Goal: Information Seeking & Learning: Learn about a topic

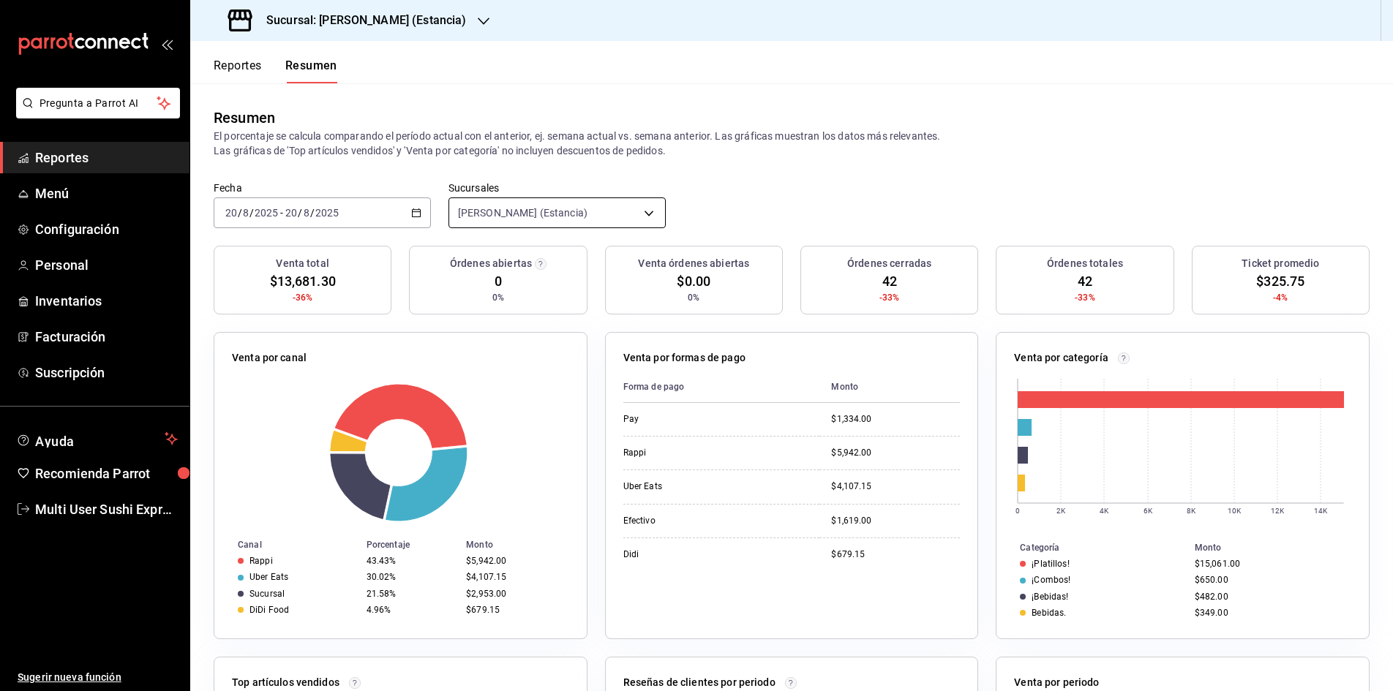
click at [496, 214] on body "Pregunta a Parrot AI Reportes Menú Configuración Personal Inventarios Facturaci…" at bounding box center [696, 345] width 1393 height 691
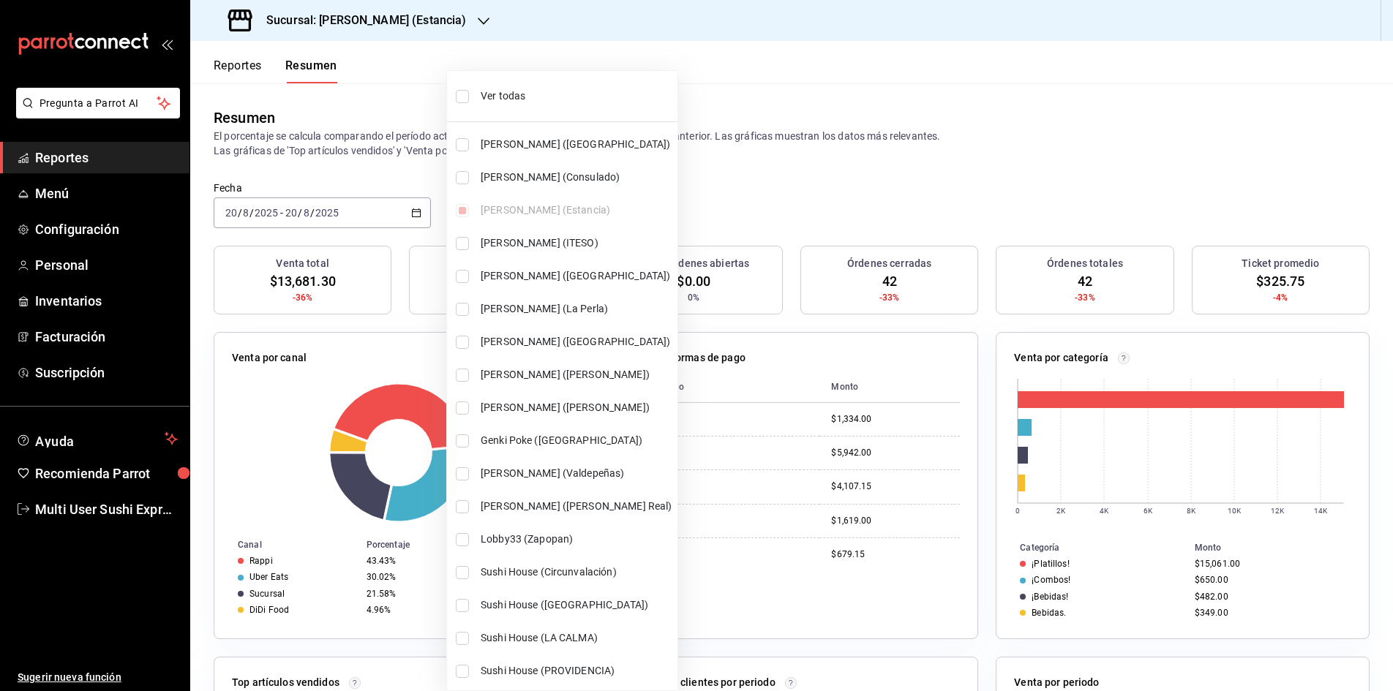
scroll to position [3, 0]
click at [444, 37] on div at bounding box center [696, 345] width 1393 height 691
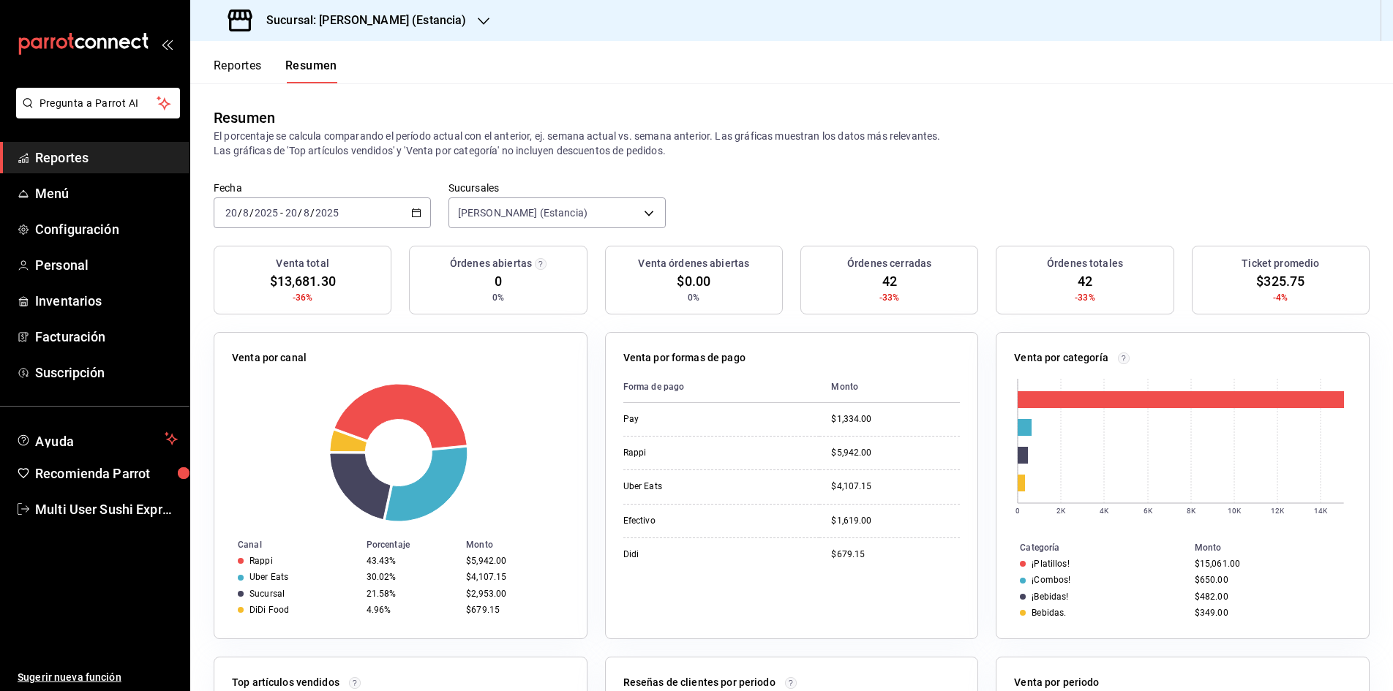
click at [729, 222] on div "Fecha 2025-08-20 20 / 8 / 2025 - 2025-08-20 20 / 8 / 2025 Sucursales Genki Poke…" at bounding box center [791, 213] width 1203 height 64
click at [642, 213] on body "Pregunta a Parrot AI Reportes Menú Configuración Personal Inventarios Facturaci…" at bounding box center [696, 345] width 1393 height 691
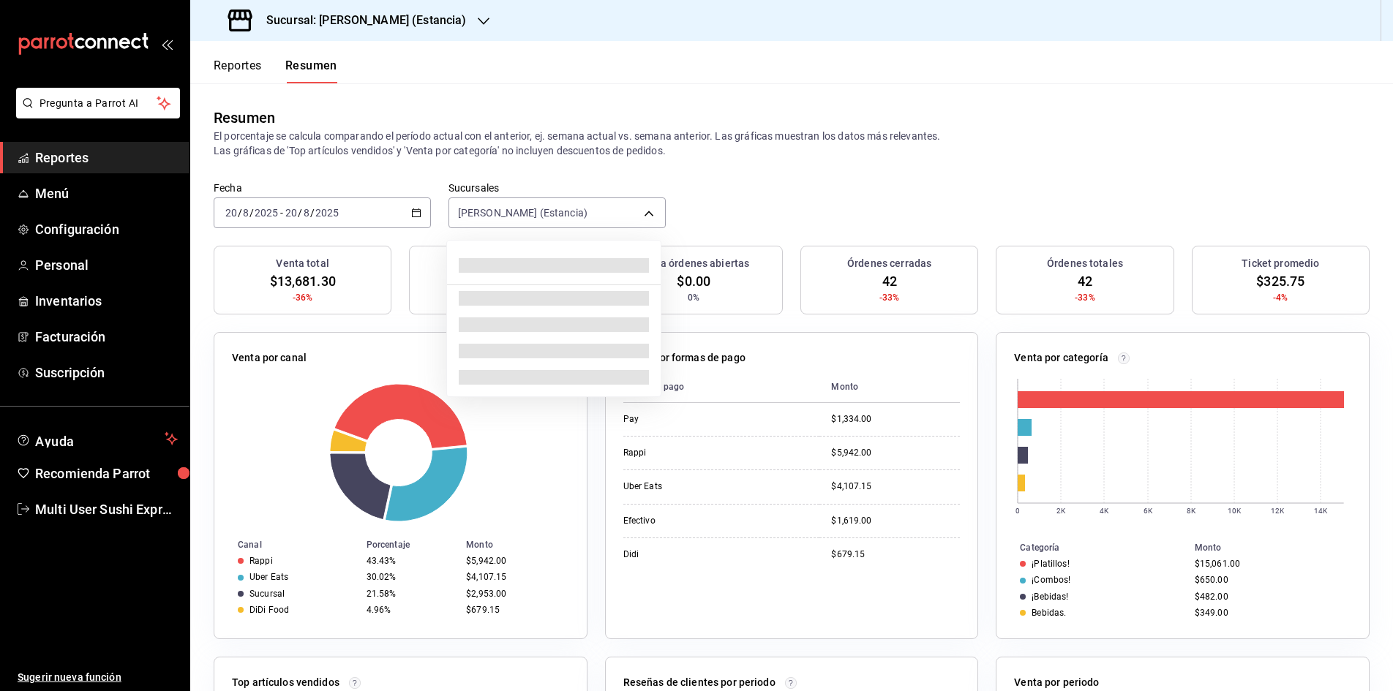
click at [642, 213] on div at bounding box center [696, 345] width 1393 height 691
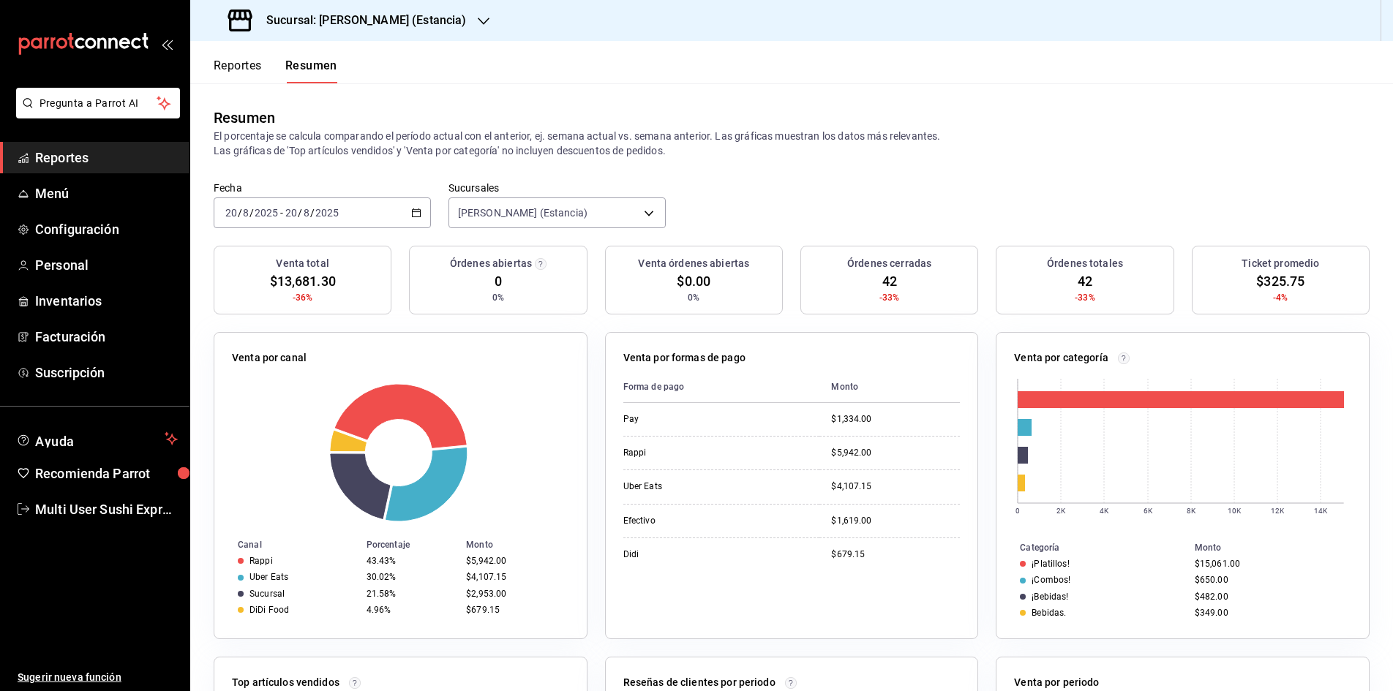
click at [642, 213] on body "Pregunta a Parrot AI Reportes Menú Configuración Personal Inventarios Facturaci…" at bounding box center [696, 345] width 1393 height 691
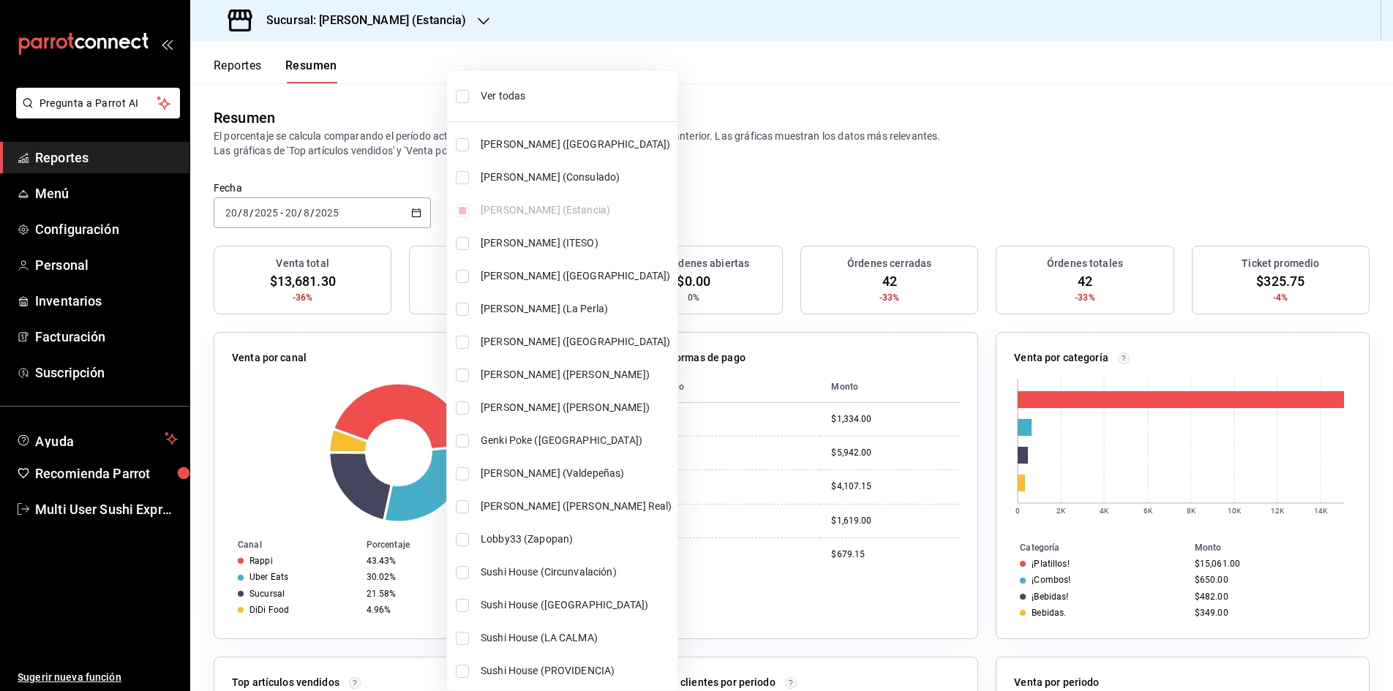
click at [843, 196] on div at bounding box center [696, 345] width 1393 height 691
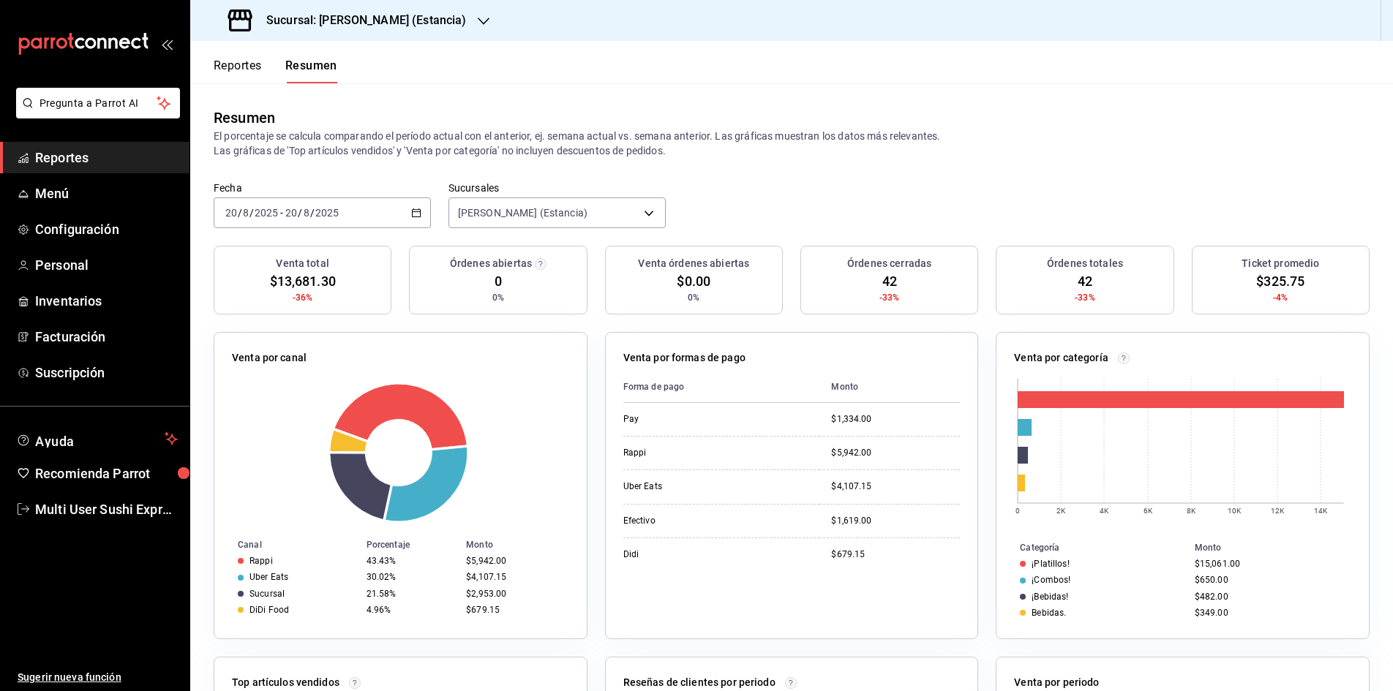
click at [312, 208] on span "/" at bounding box center [312, 213] width 4 height 12
click at [450, 116] on div "Resumen" at bounding box center [792, 118] width 1156 height 22
click at [246, 67] on button "Reportes" at bounding box center [238, 71] width 48 height 25
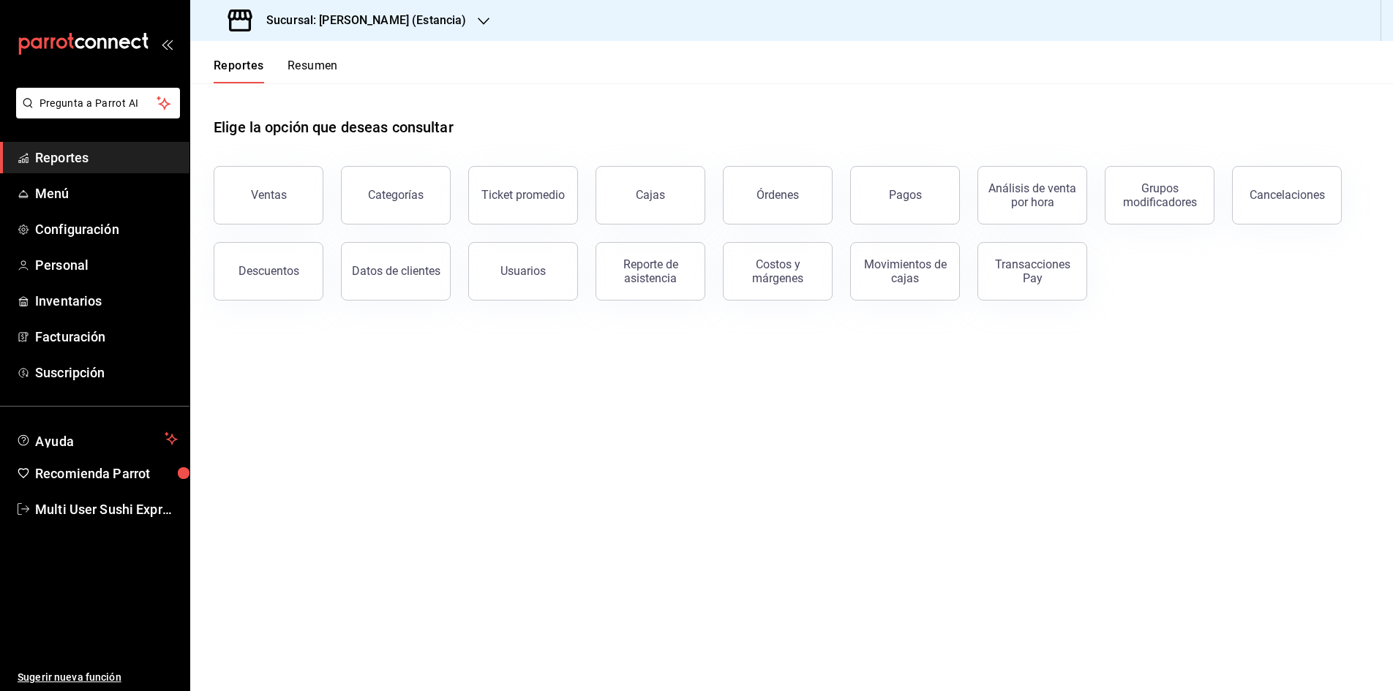
click at [300, 69] on button "Resumen" at bounding box center [312, 71] width 50 height 25
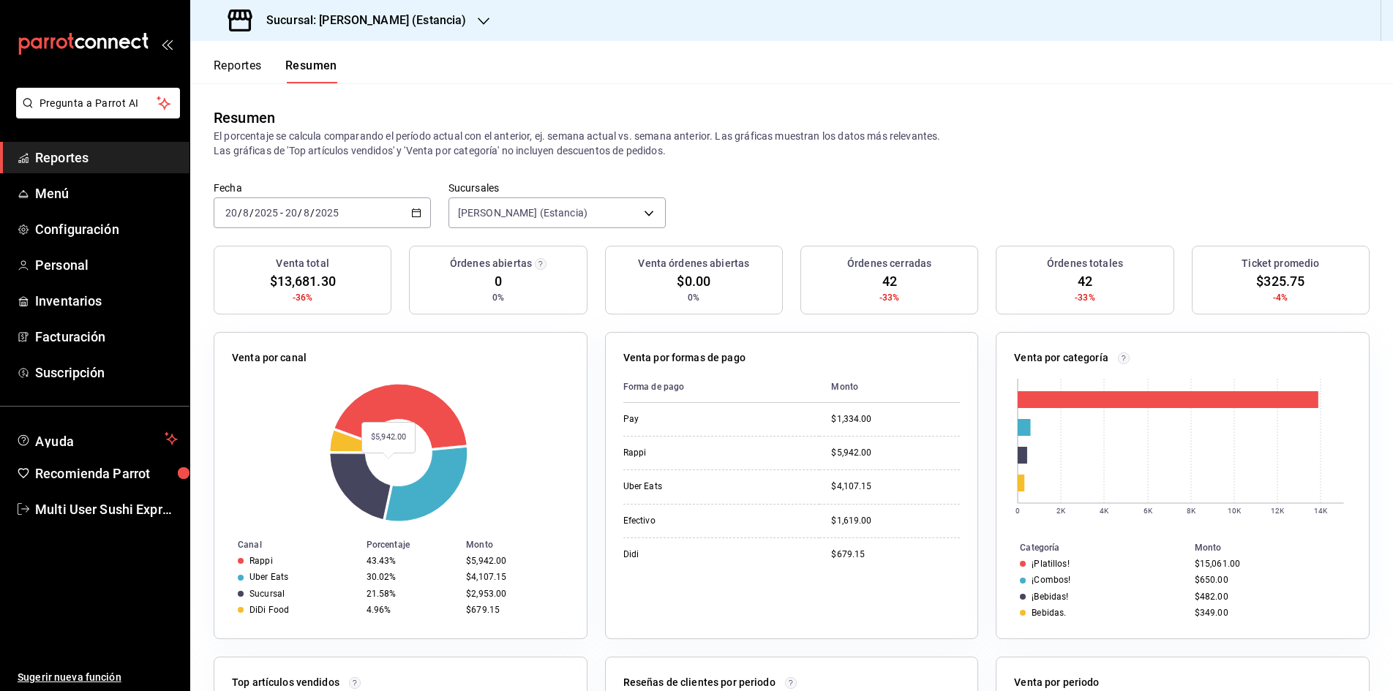
scroll to position [296, 0]
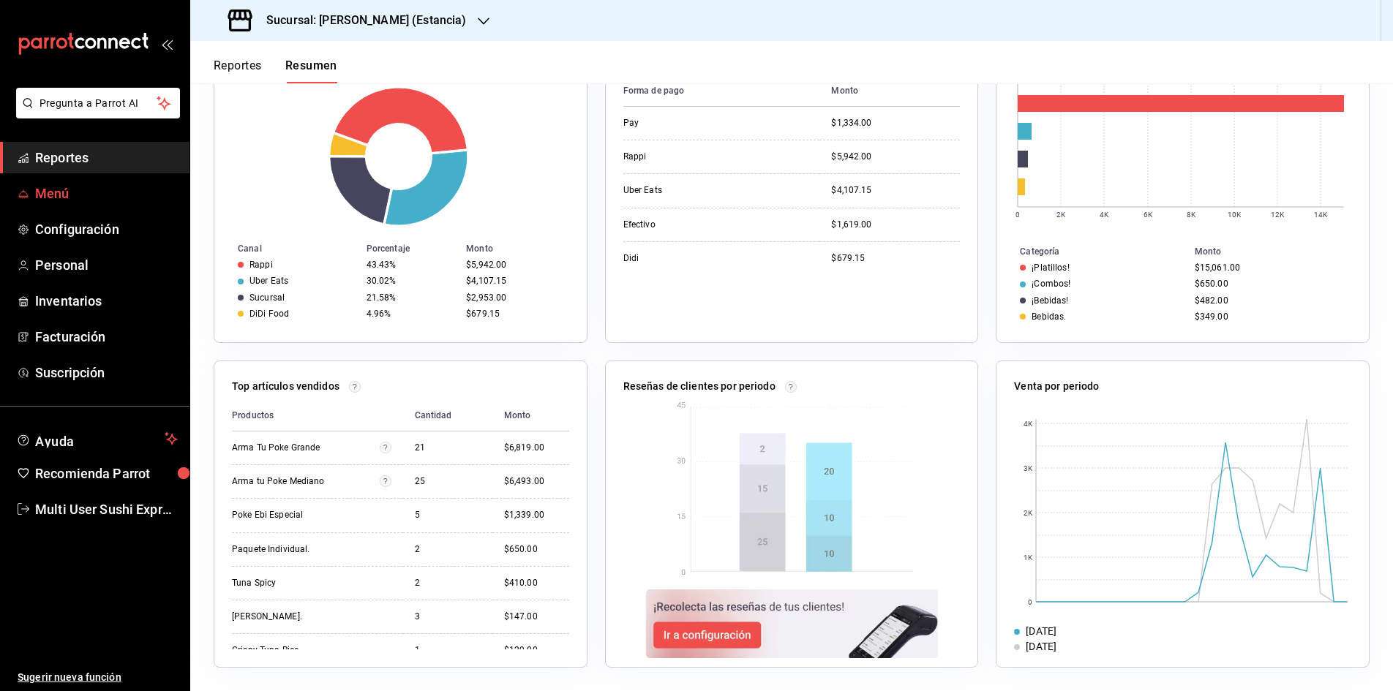
click at [78, 190] on span "Menú" at bounding box center [106, 194] width 143 height 20
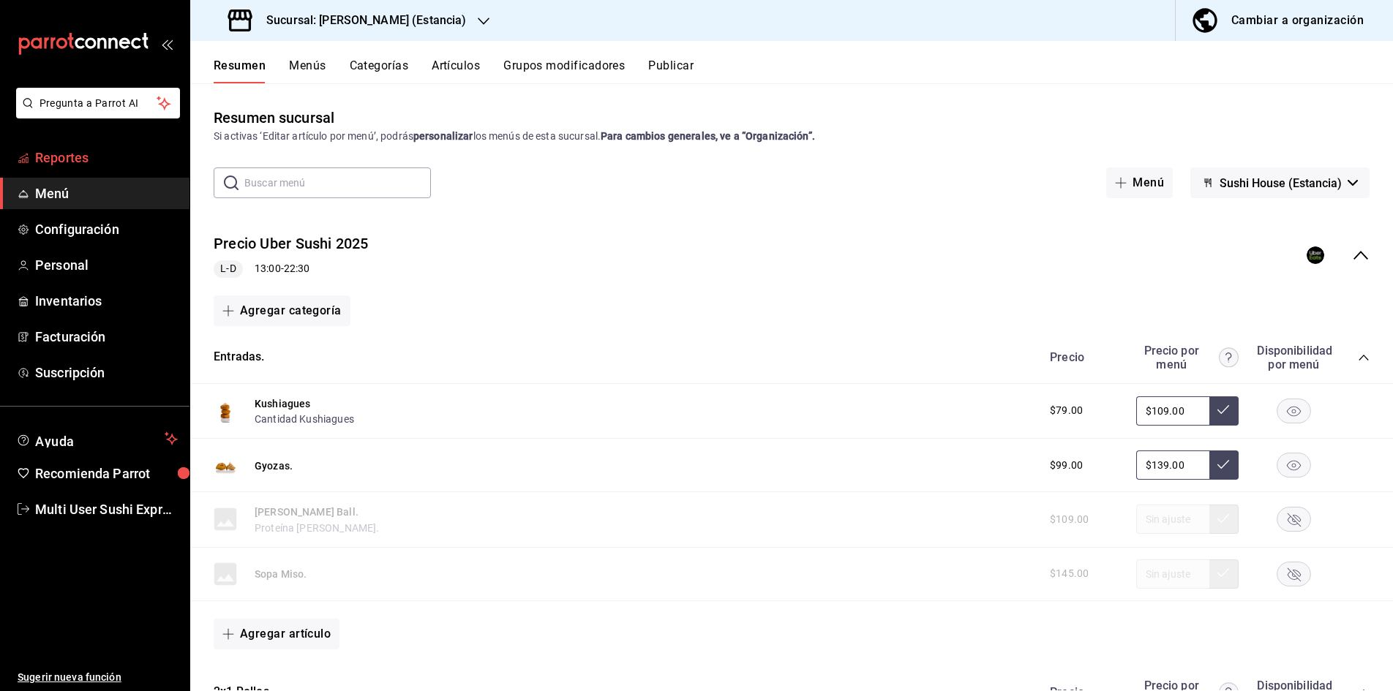
click at [129, 143] on link "Reportes" at bounding box center [94, 157] width 189 height 31
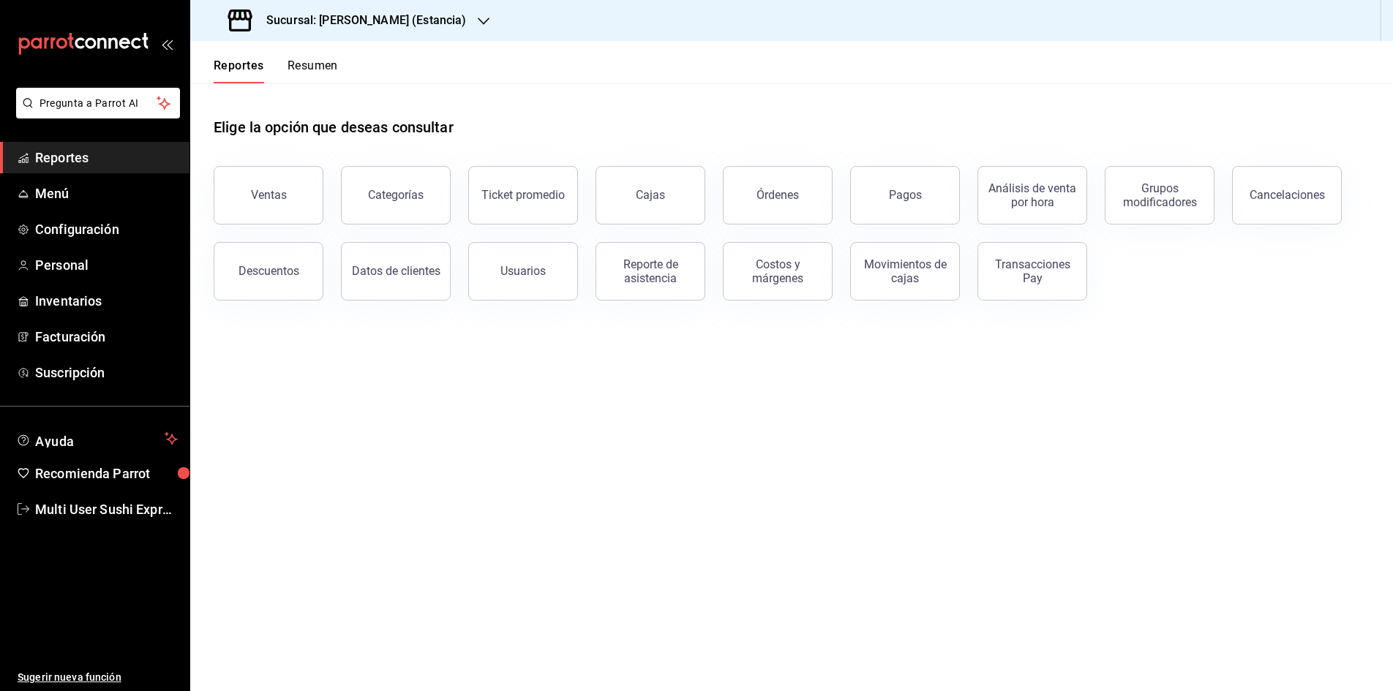
click at [320, 67] on button "Resumen" at bounding box center [312, 71] width 50 height 25
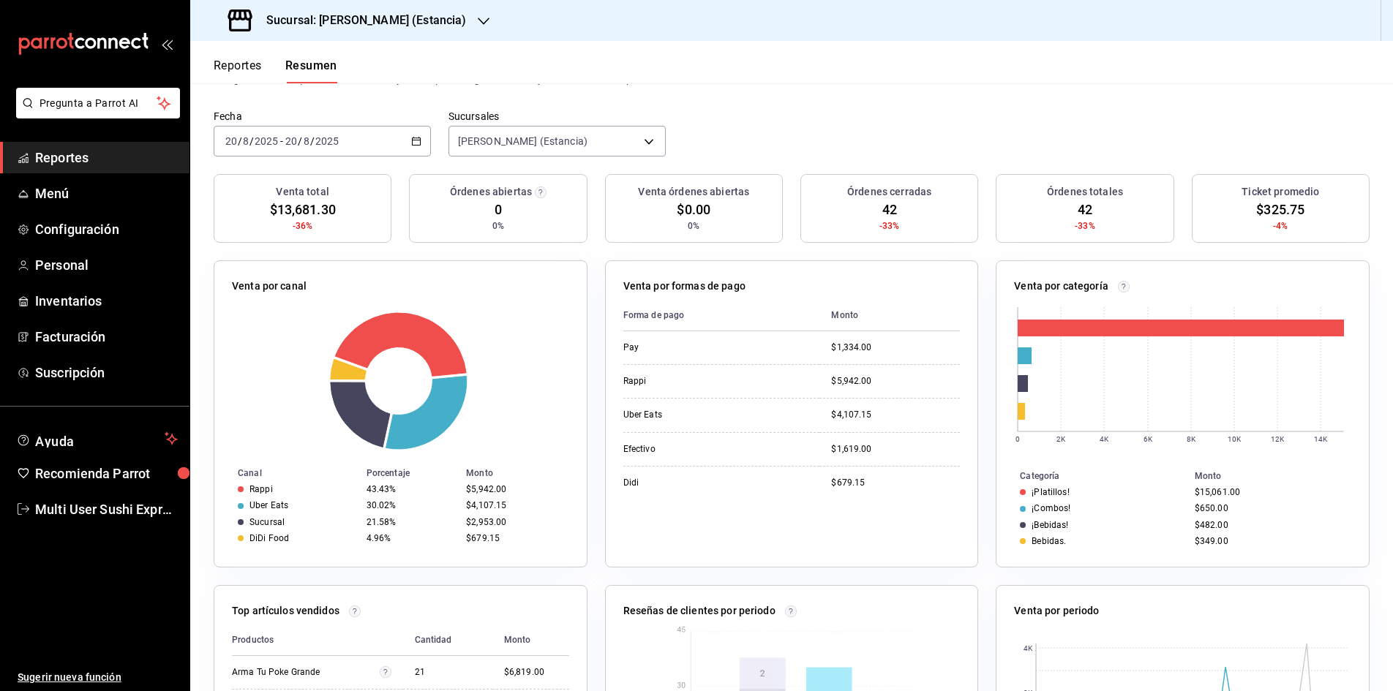
scroll to position [73, 0]
click at [57, 305] on span "Inventarios" at bounding box center [106, 301] width 143 height 20
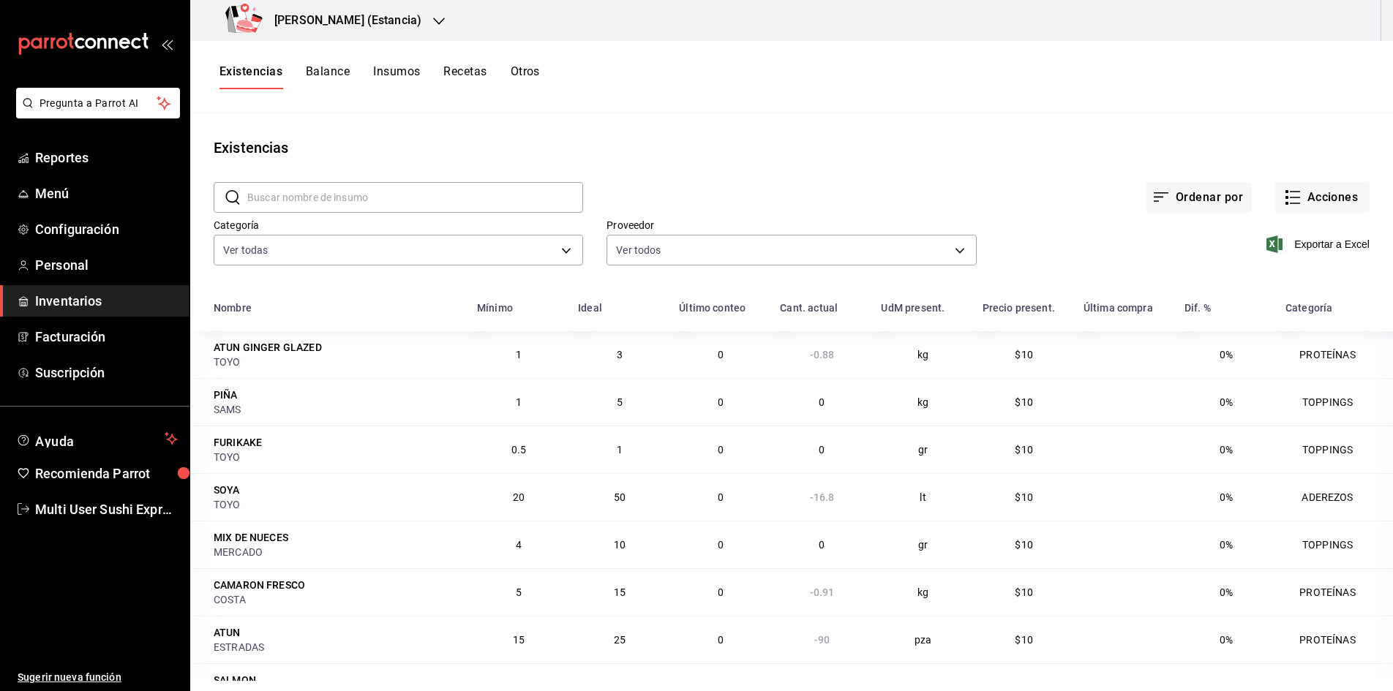
click at [391, 164] on div "​ ​" at bounding box center [386, 186] width 393 height 54
click at [532, 73] on button "Otros" at bounding box center [525, 76] width 29 height 25
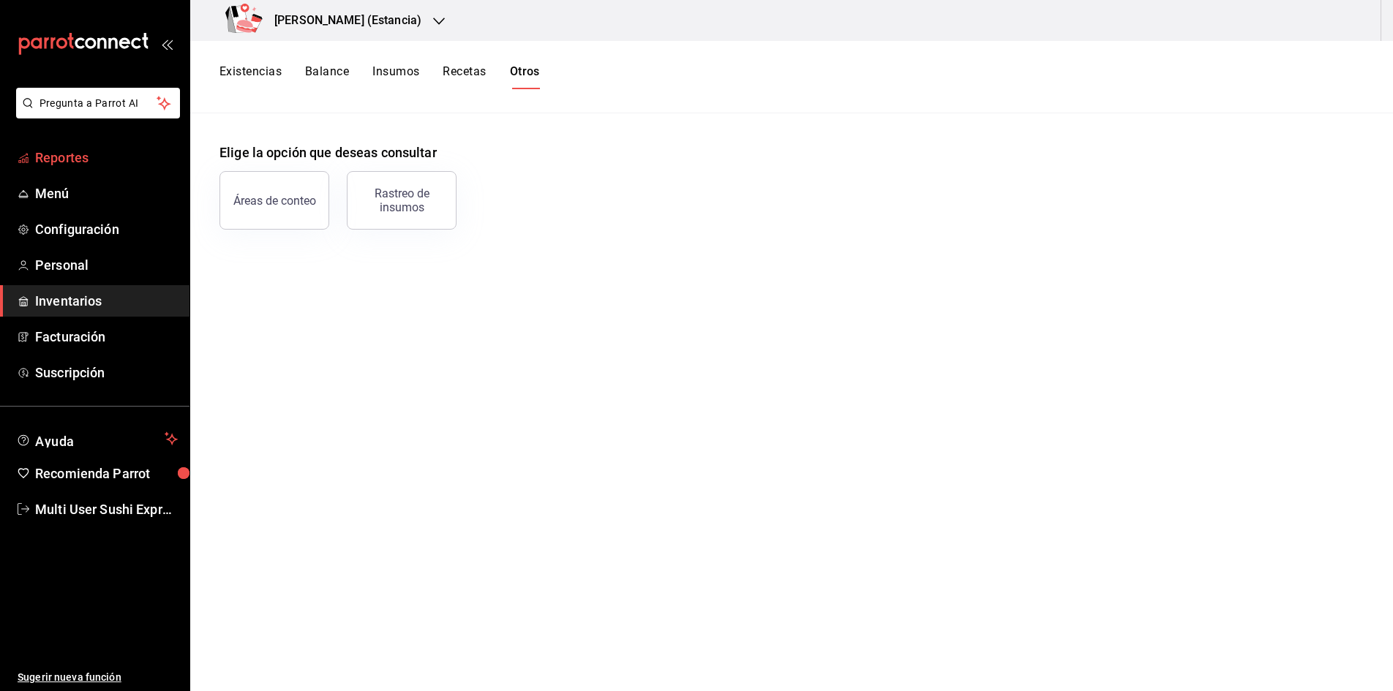
click at [105, 157] on span "Reportes" at bounding box center [106, 158] width 143 height 20
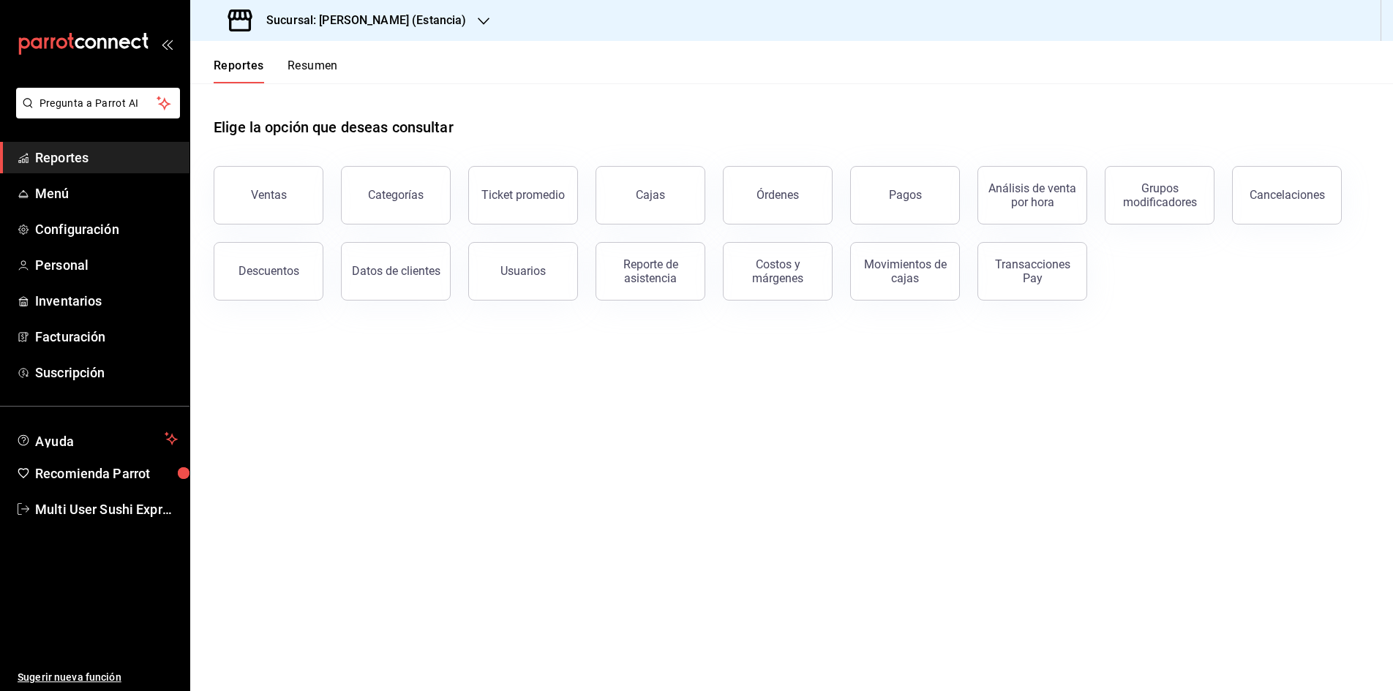
click at [478, 18] on icon "button" at bounding box center [484, 21] width 12 height 12
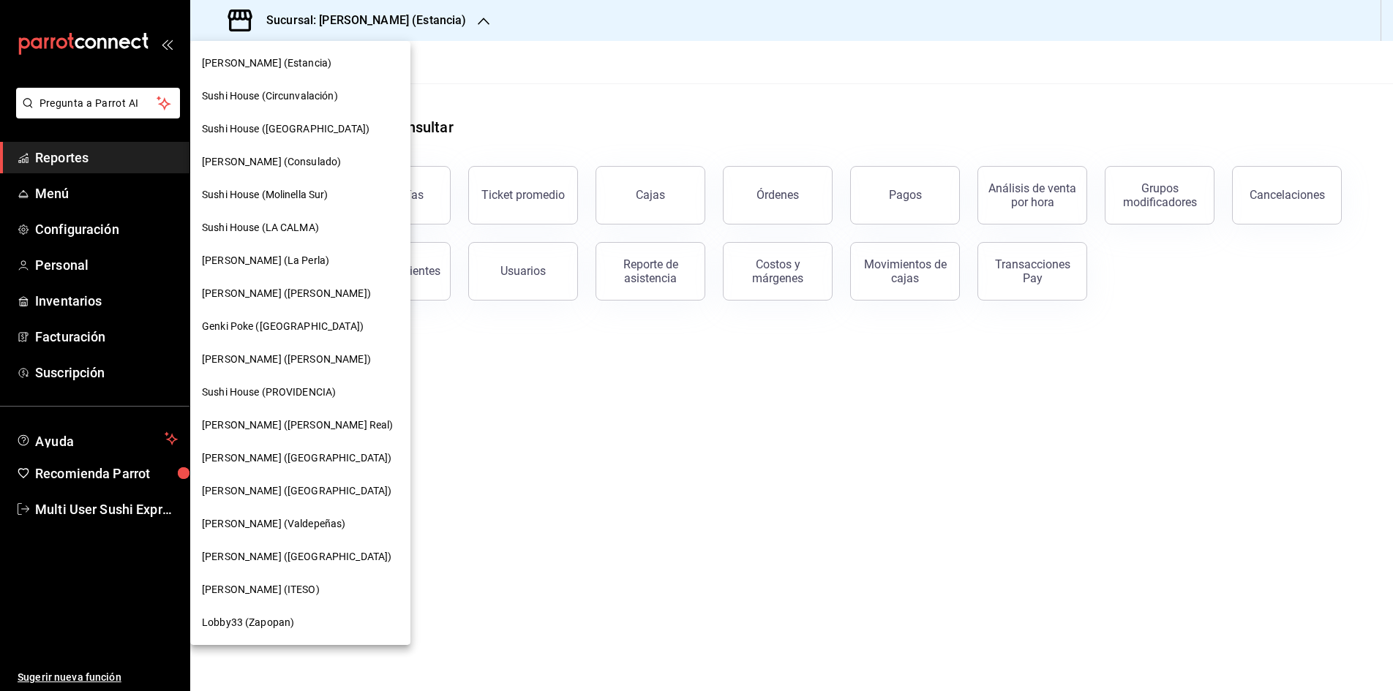
click at [478, 94] on div at bounding box center [696, 345] width 1393 height 691
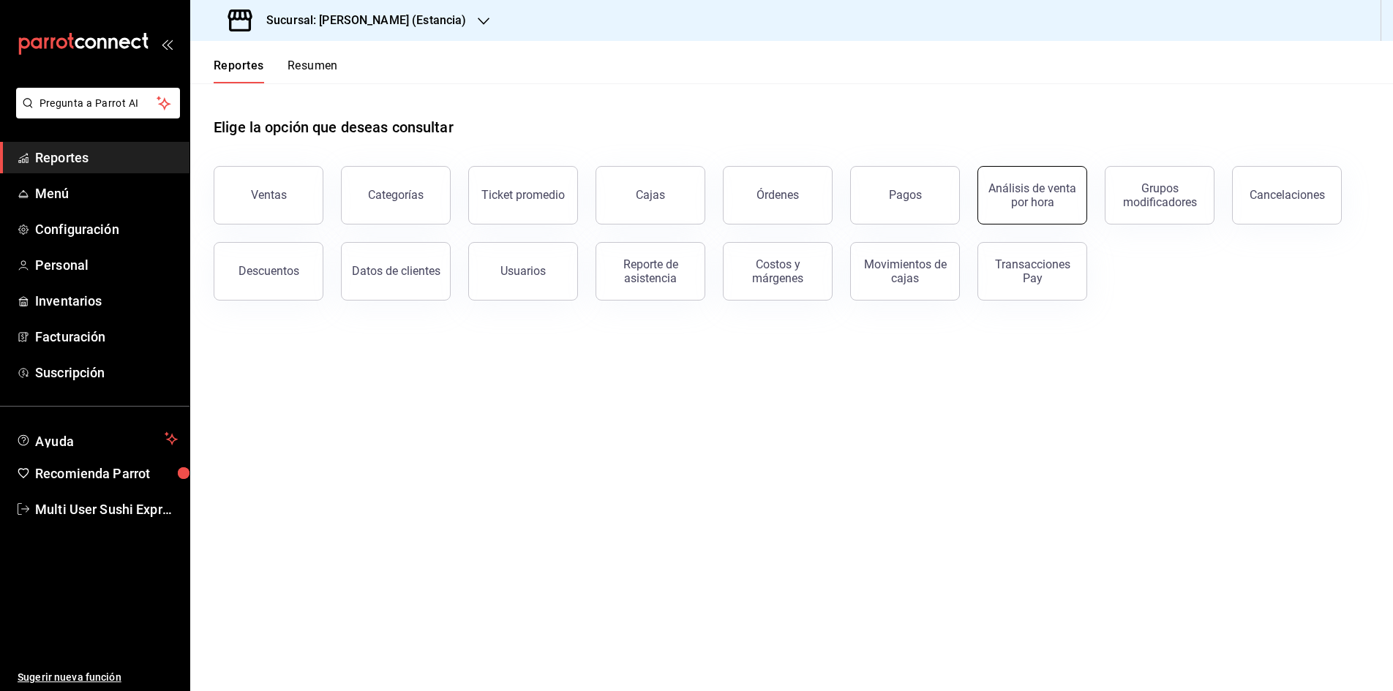
click at [1050, 195] on div "Análisis de venta por hora" at bounding box center [1032, 195] width 91 height 28
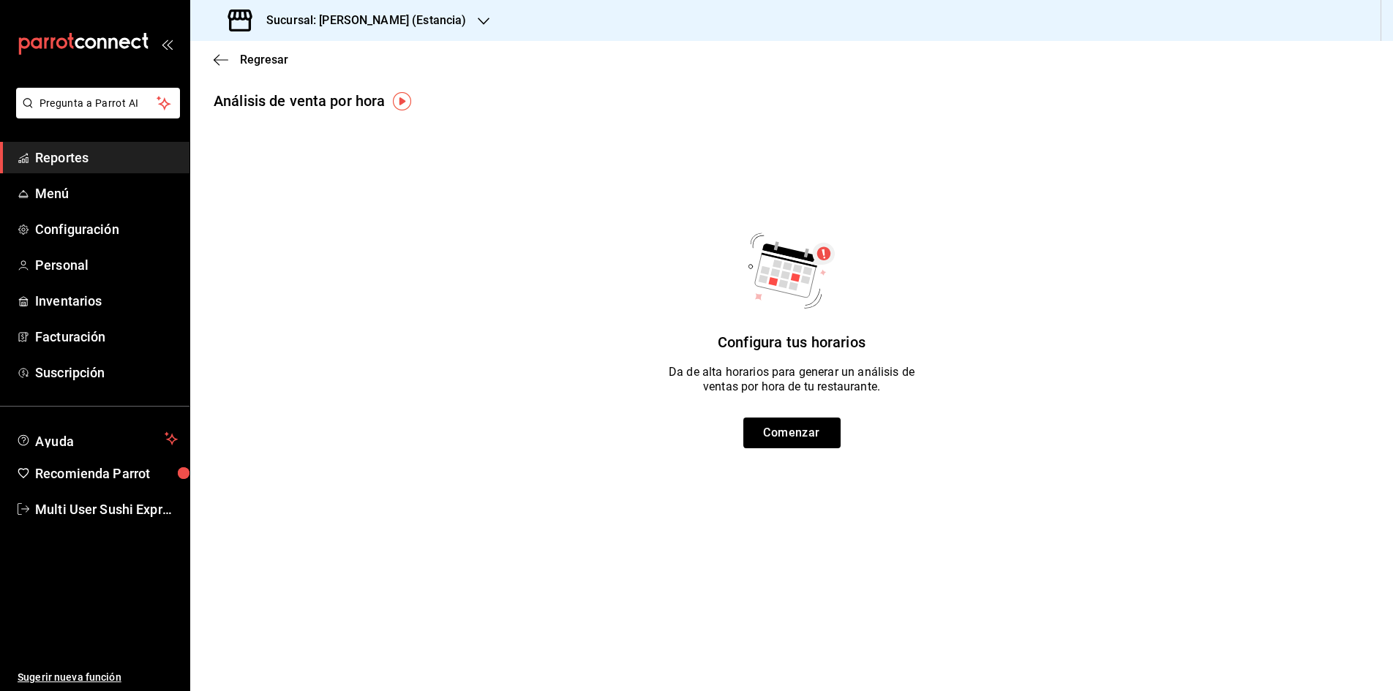
click at [91, 157] on span "Reportes" at bounding box center [106, 158] width 143 height 20
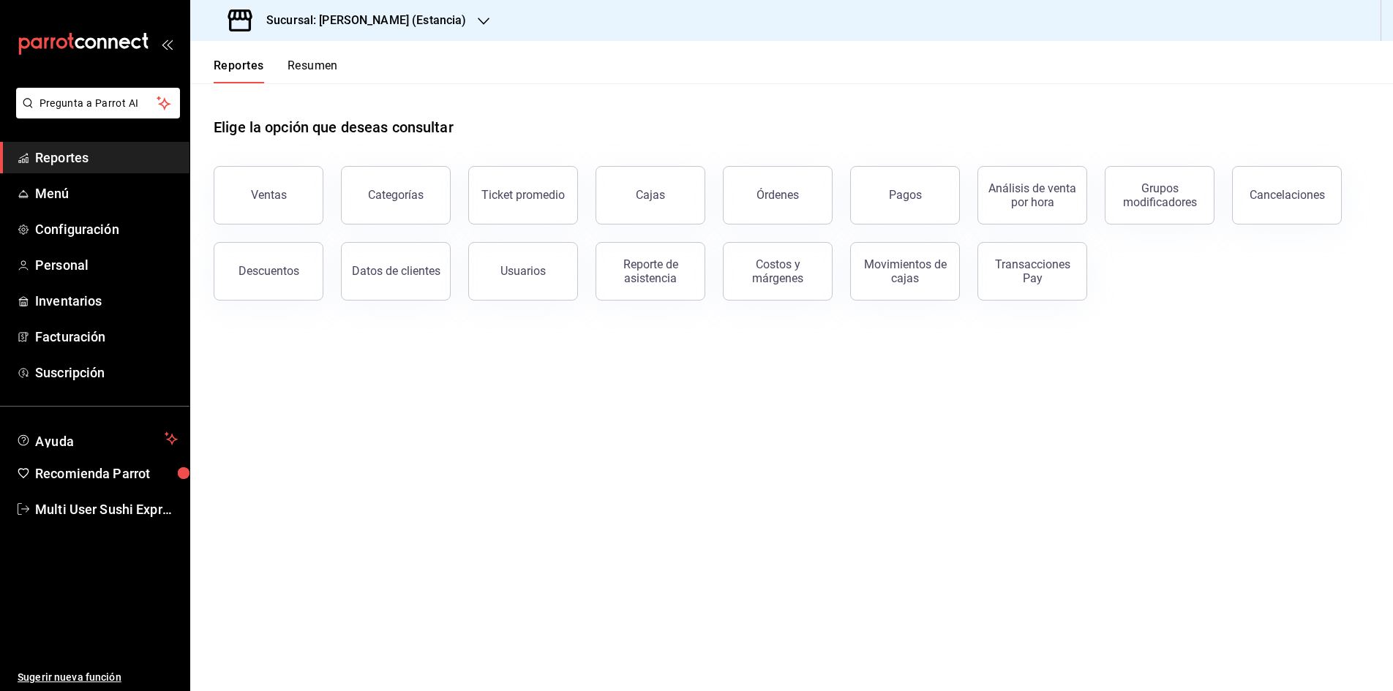
click at [270, 207] on button "Ventas" at bounding box center [269, 195] width 110 height 59
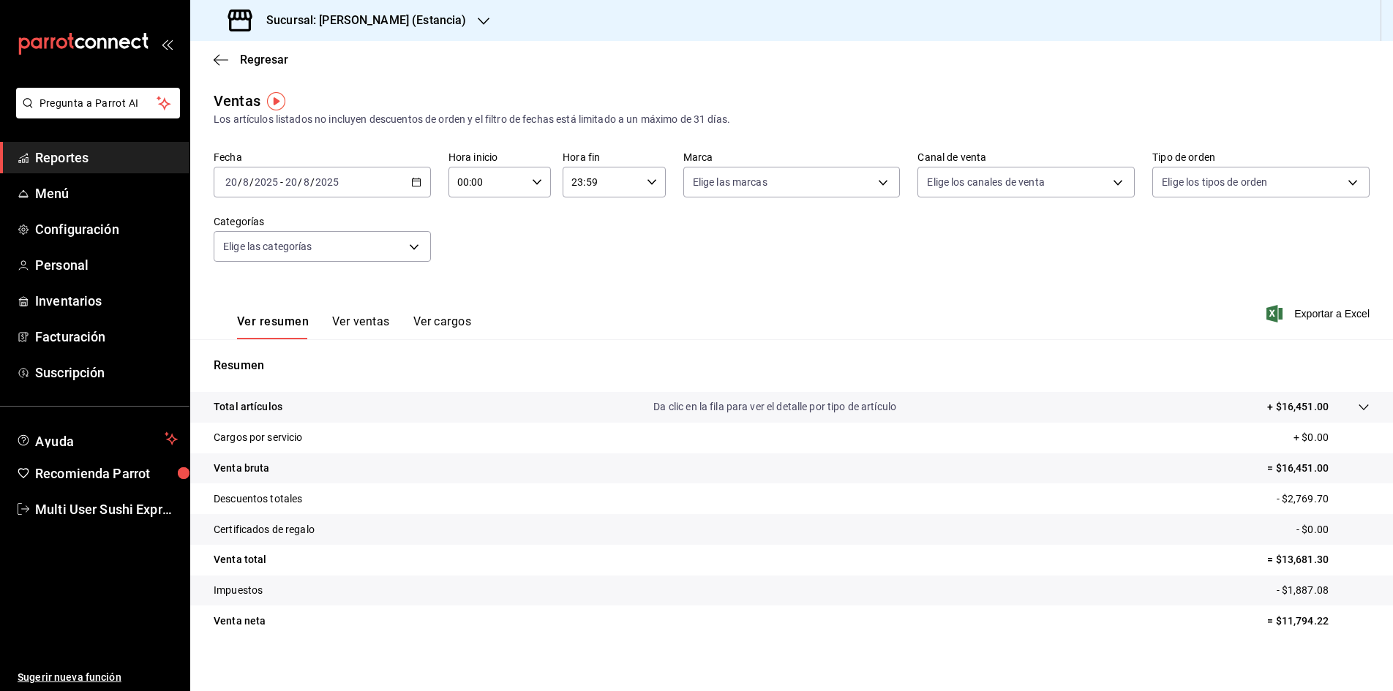
click at [176, 153] on span "Reportes" at bounding box center [106, 158] width 143 height 20
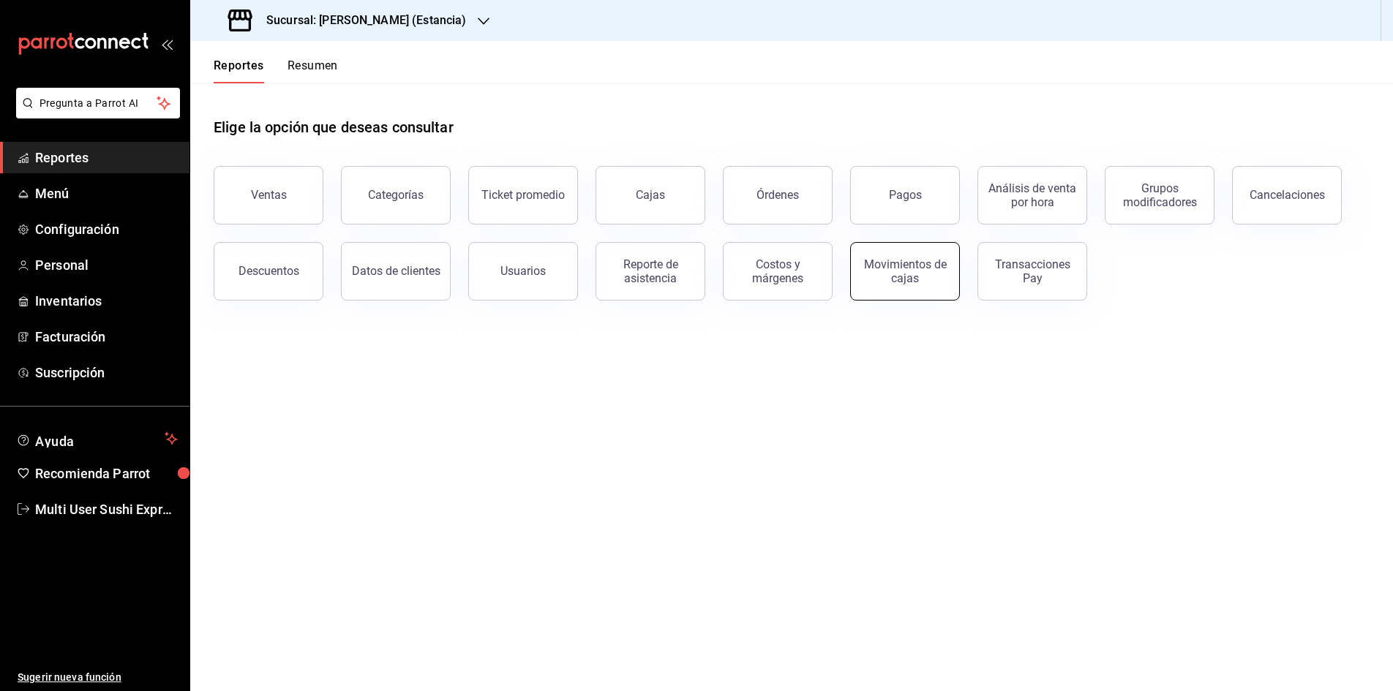
click at [869, 267] on div "Movimientos de cajas" at bounding box center [904, 271] width 91 height 28
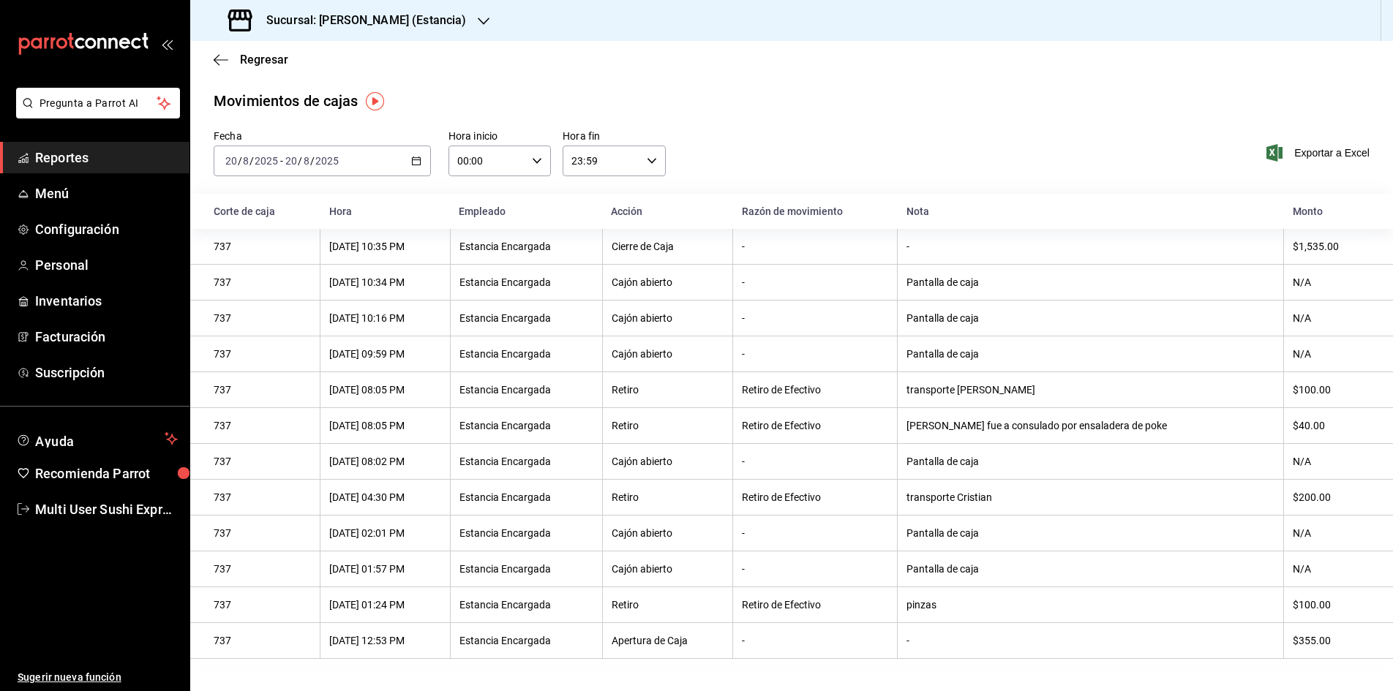
click at [45, 156] on span "Reportes" at bounding box center [106, 158] width 143 height 20
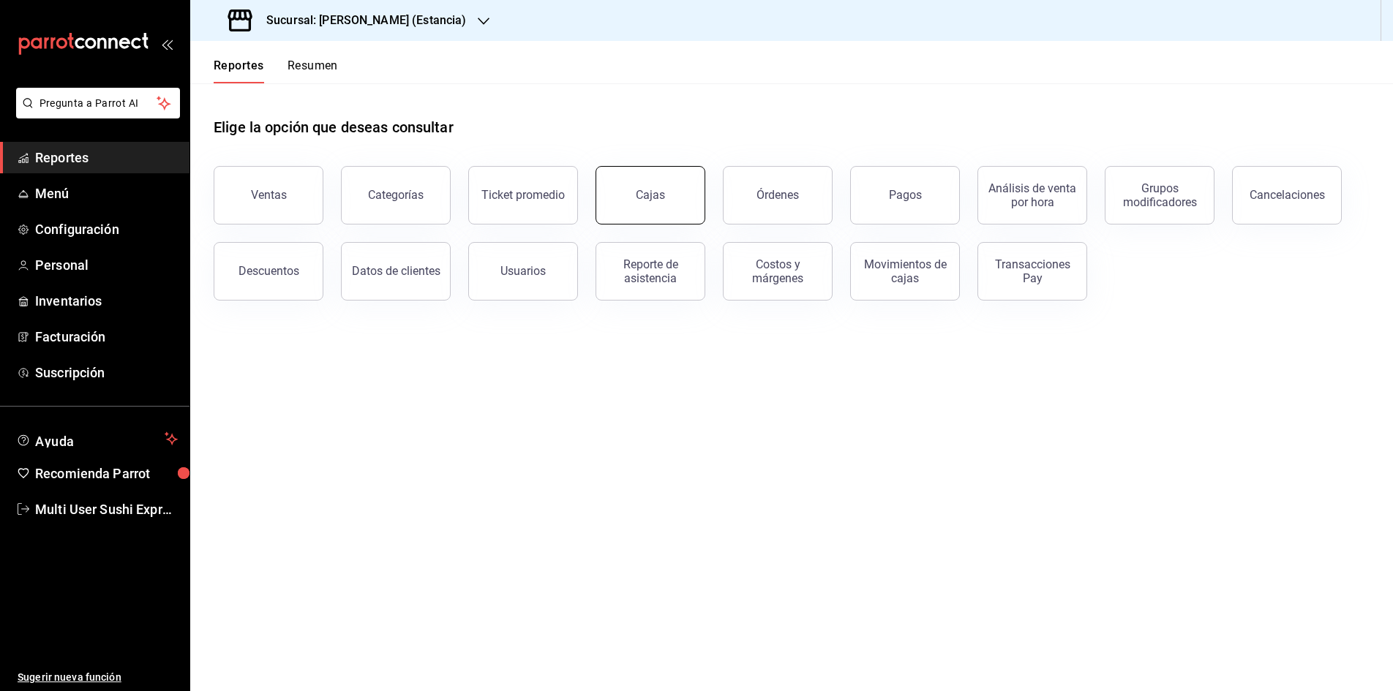
click at [649, 189] on div "Cajas" at bounding box center [650, 195] width 29 height 14
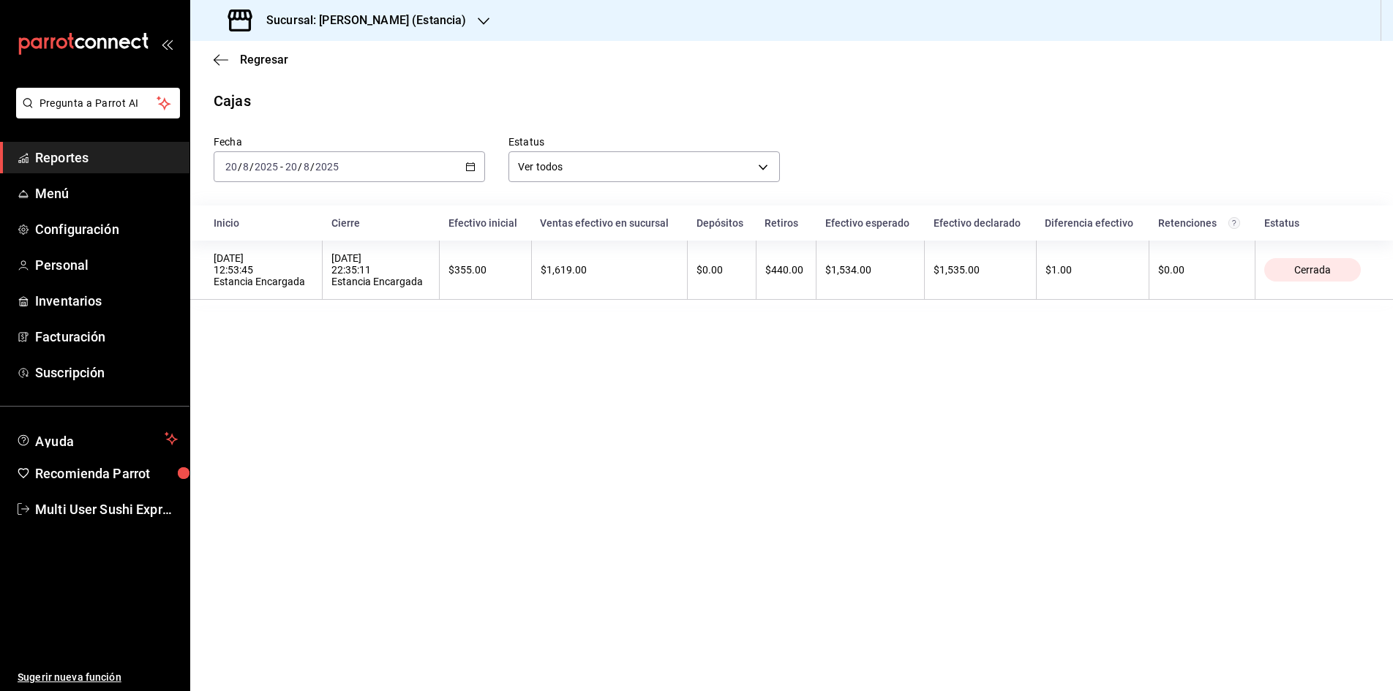
click at [153, 151] on span "Reportes" at bounding box center [106, 158] width 143 height 20
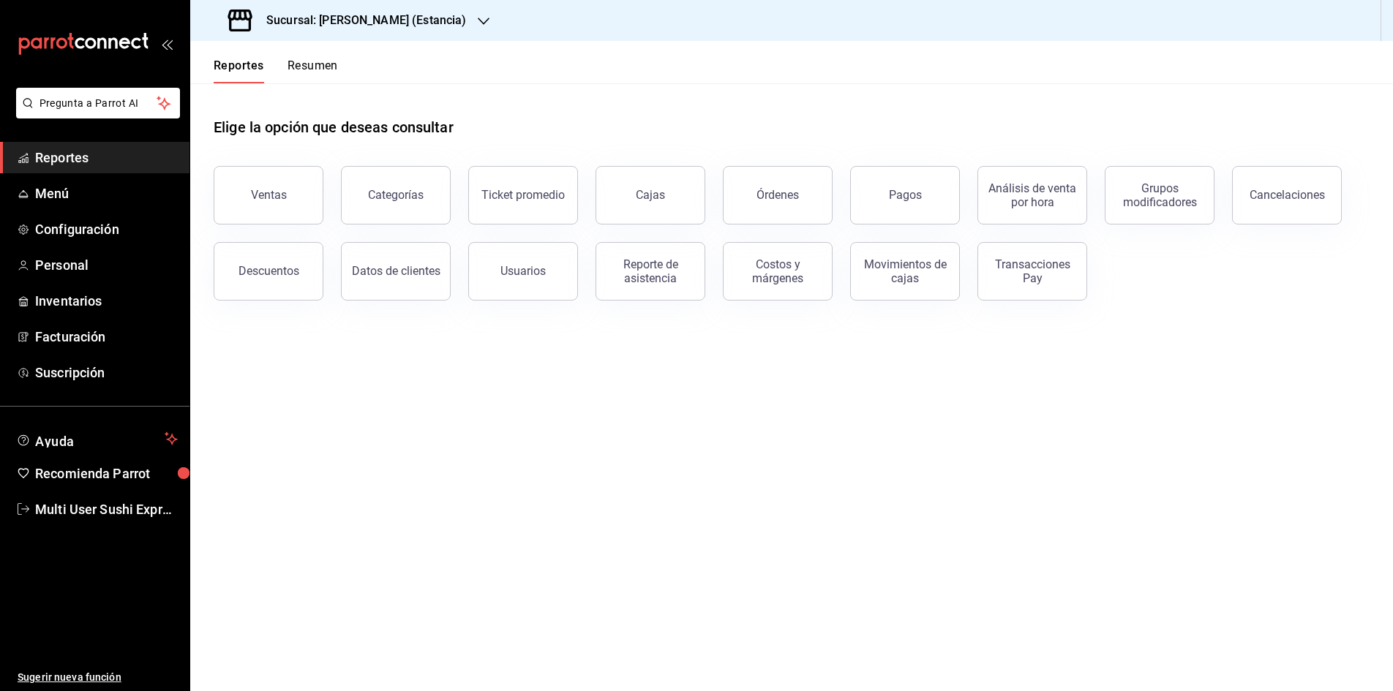
drag, startPoint x: 153, startPoint y: 151, endPoint x: 535, endPoint y: 119, distance: 383.3
click at [154, 153] on span "Reportes" at bounding box center [106, 158] width 143 height 20
click at [50, 471] on span "Recomienda Parrot" at bounding box center [106, 474] width 143 height 20
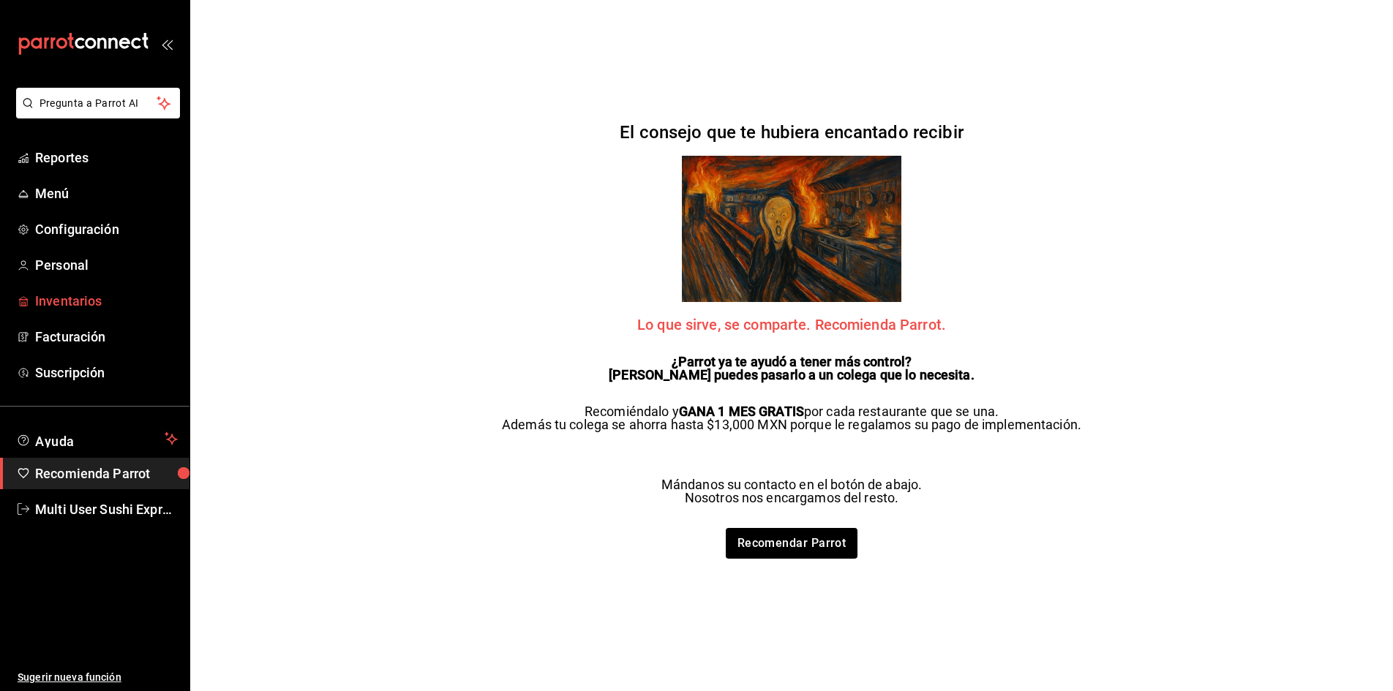
click at [107, 301] on span "Inventarios" at bounding box center [106, 301] width 143 height 20
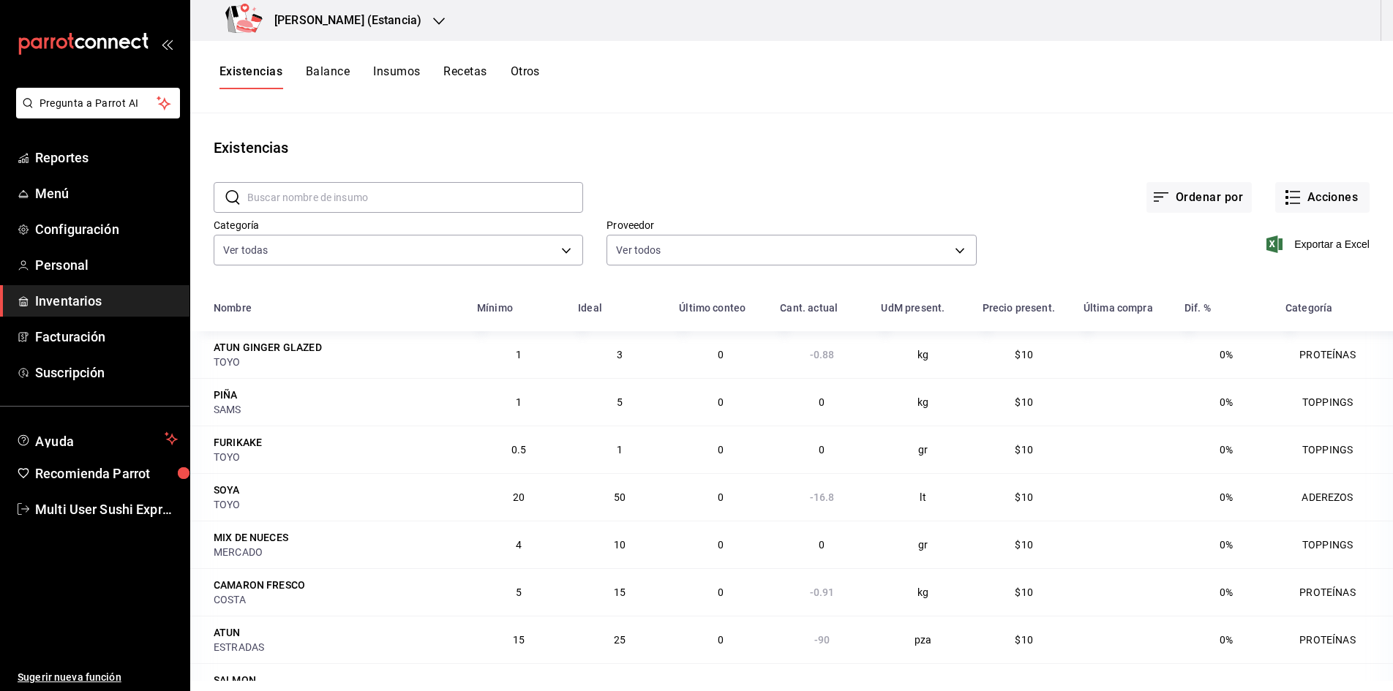
click at [1308, 99] on div "Existencias Balance Insumos Recetas Otros" at bounding box center [791, 77] width 1203 height 72
click at [129, 96] on span "Pregunta a Parrot AI" at bounding box center [98, 103] width 116 height 15
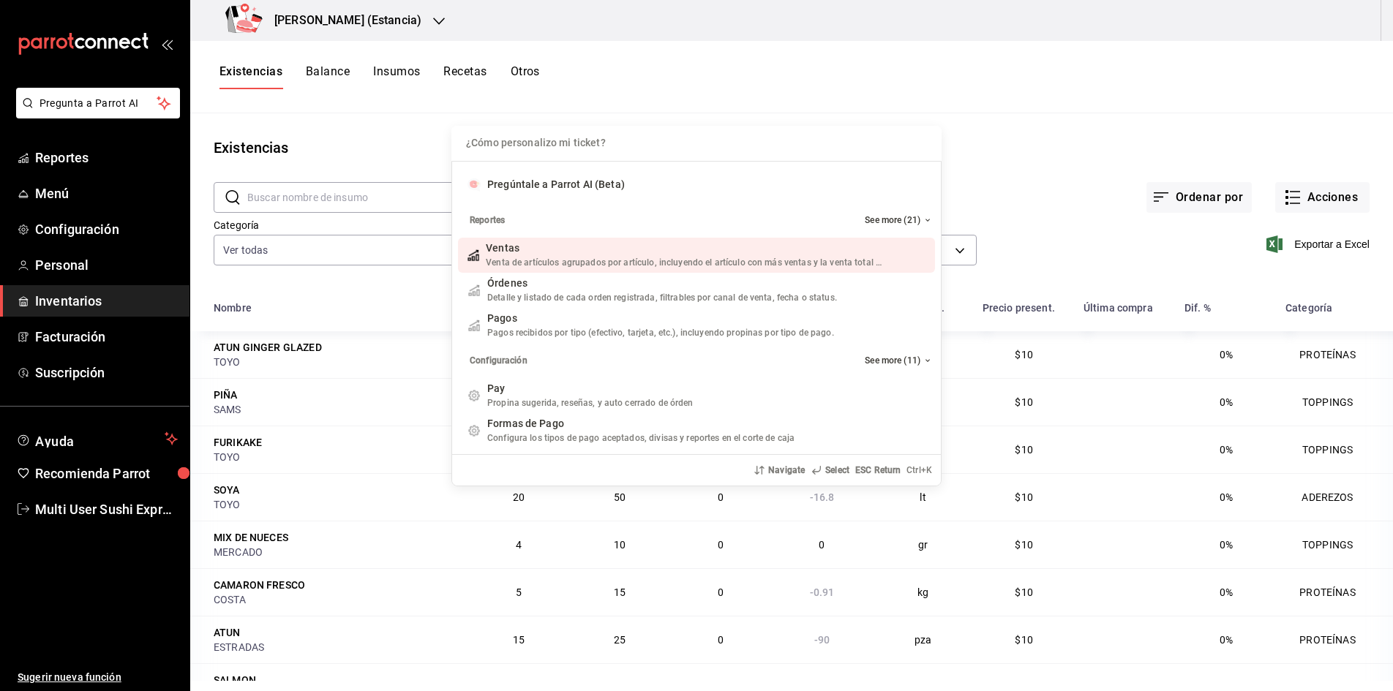
click at [83, 160] on div "¿Cómo personalizo mi ticket? Pregúntale a Parrot AI (Beta) Reportes See more (2…" at bounding box center [696, 345] width 1393 height 691
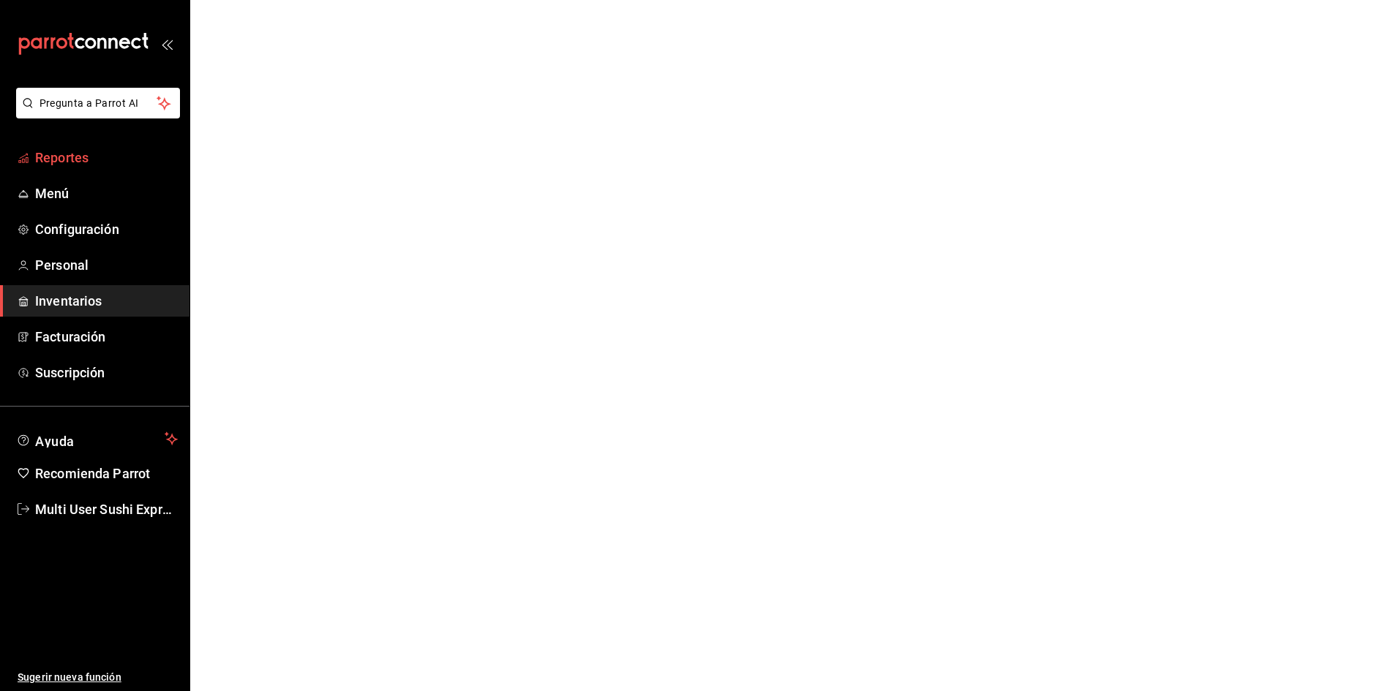
click at [82, 159] on span "Reportes" at bounding box center [106, 158] width 143 height 20
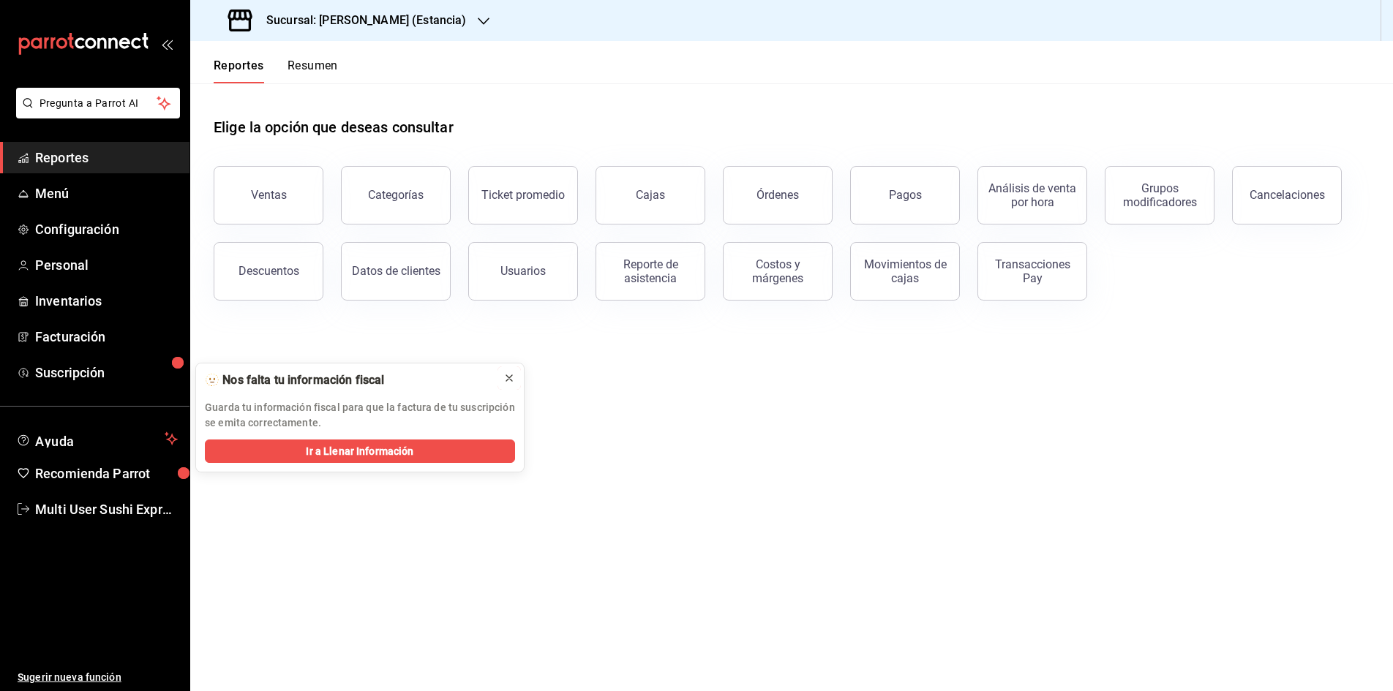
click at [510, 382] on icon at bounding box center [509, 378] width 12 height 12
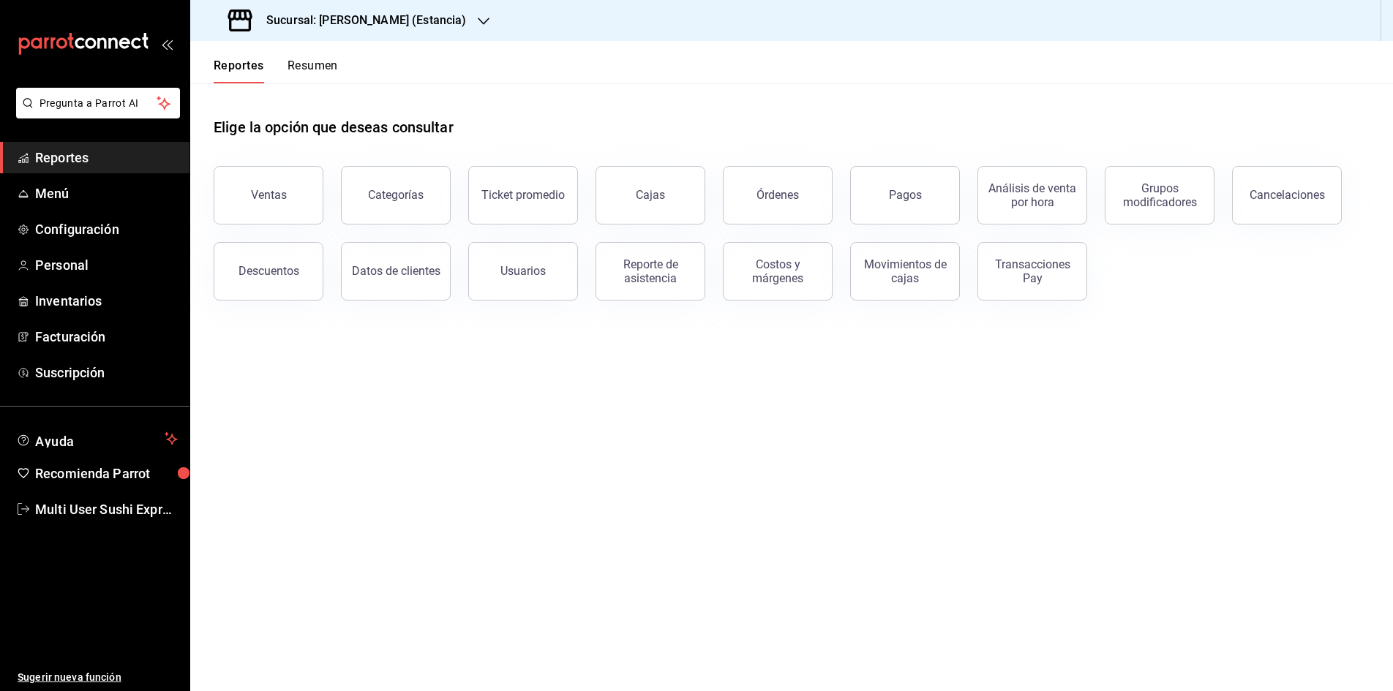
click at [511, 378] on main "Elige la opción que deseas consultar Ventas Categorías Ticket promedio Cajas Ór…" at bounding box center [791, 387] width 1203 height 608
click at [511, 377] on main "Elige la opción que deseas consultar Ventas Categorías Ticket promedio Cajas Ór…" at bounding box center [791, 387] width 1203 height 608
click at [633, 204] on button "Cajas" at bounding box center [650, 195] width 110 height 59
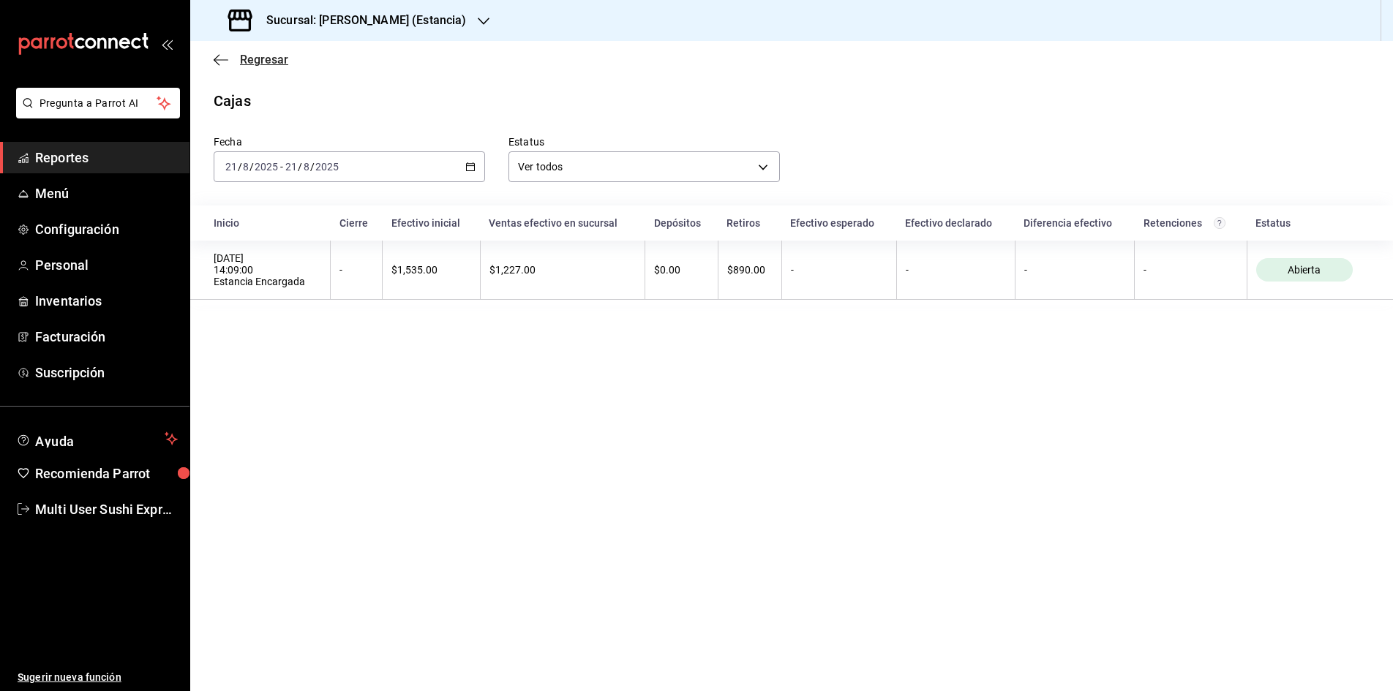
click at [221, 61] on icon "button" at bounding box center [221, 59] width 15 height 13
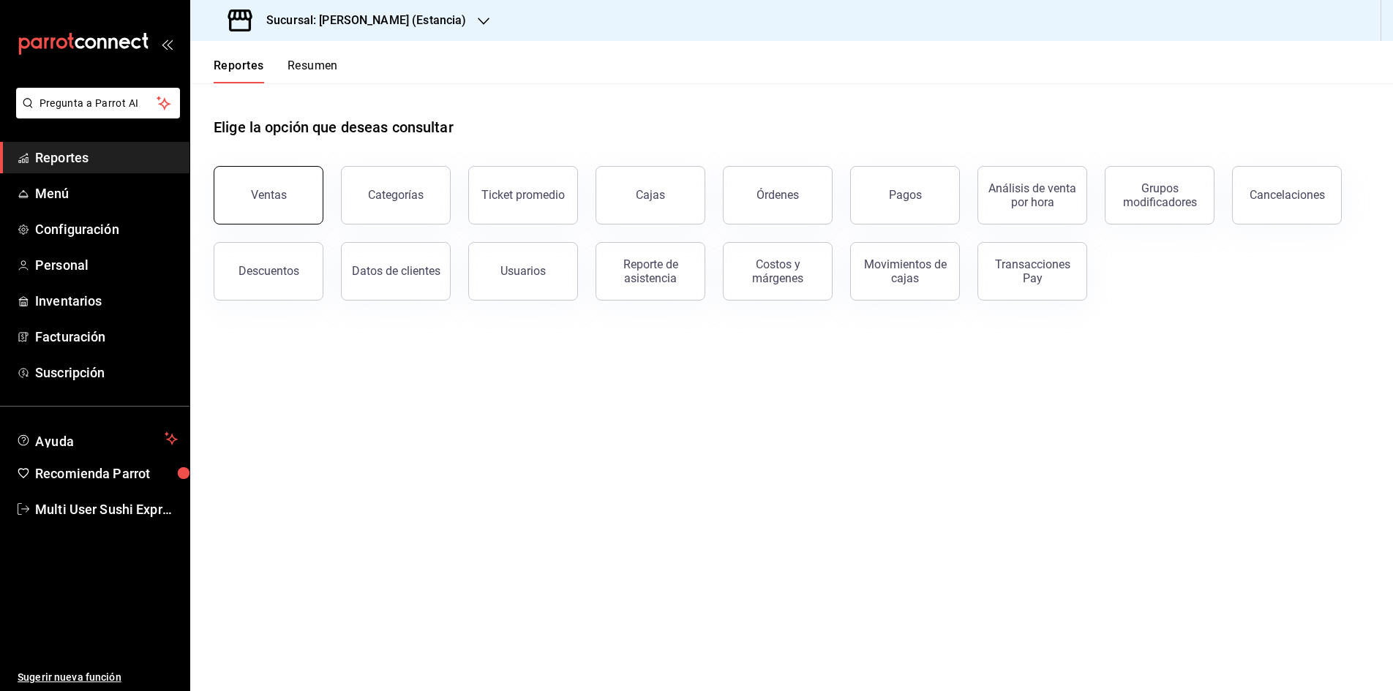
click at [282, 192] on div "Ventas" at bounding box center [269, 195] width 36 height 14
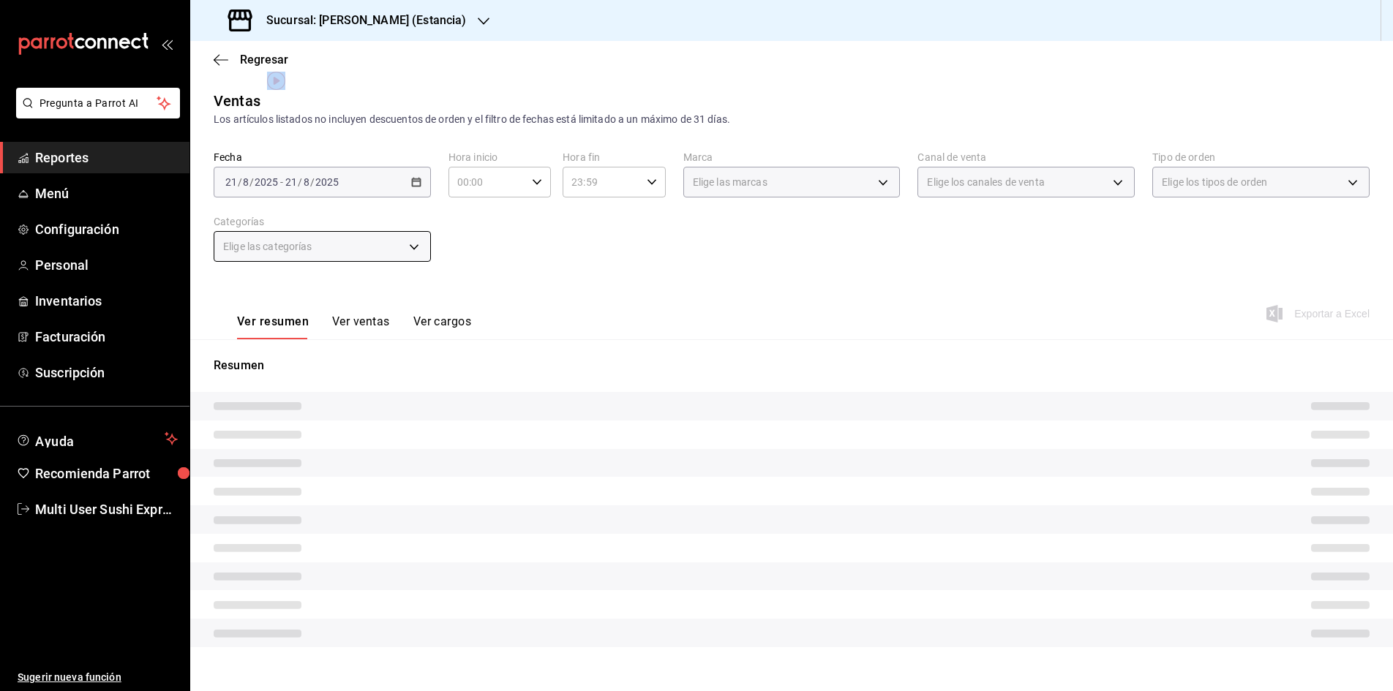
scroll to position [10, 0]
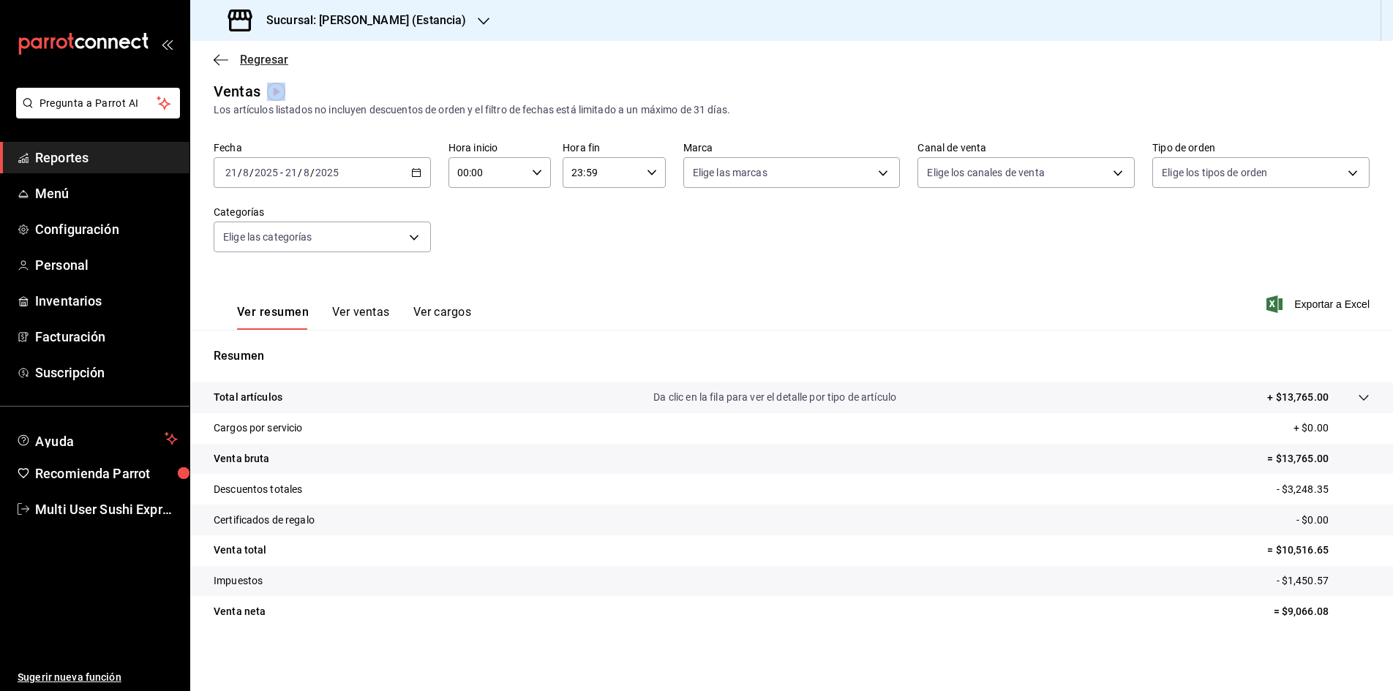
click at [214, 63] on icon "button" at bounding box center [221, 59] width 15 height 13
